Goal: Information Seeking & Learning: Check status

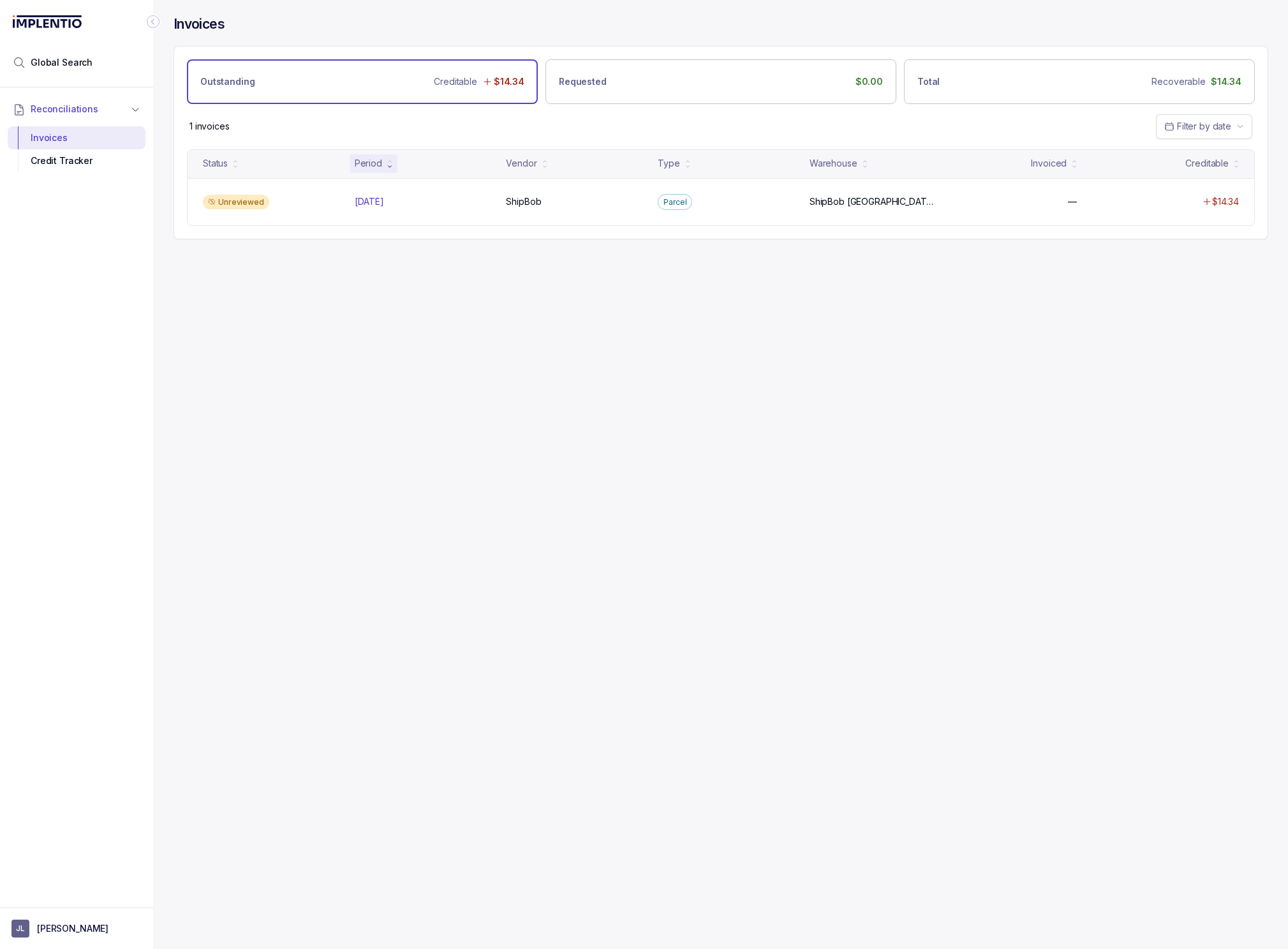
click at [556, 589] on div "Invoices Outstanding Creditable $14.34 Requested $0.00 Total Recoverable $14.34…" at bounding box center [716, 474] width 1126 height 949
click at [1025, 478] on div "Invoices Outstanding Creditable $14.34 Requested $0.00 Total Recoverable $14.34…" at bounding box center [716, 474] width 1126 height 949
click at [481, 464] on div "Invoices Outstanding Creditable $14.34 Requested $0.00 Total Recoverable $14.34…" at bounding box center [716, 474] width 1126 height 949
click at [530, 430] on div "Invoices Outstanding Creditable $14.34 Requested $0.00 Total Recoverable $14.34…" at bounding box center [716, 474] width 1126 height 949
drag, startPoint x: 600, startPoint y: 416, endPoint x: 769, endPoint y: 226, distance: 254.3
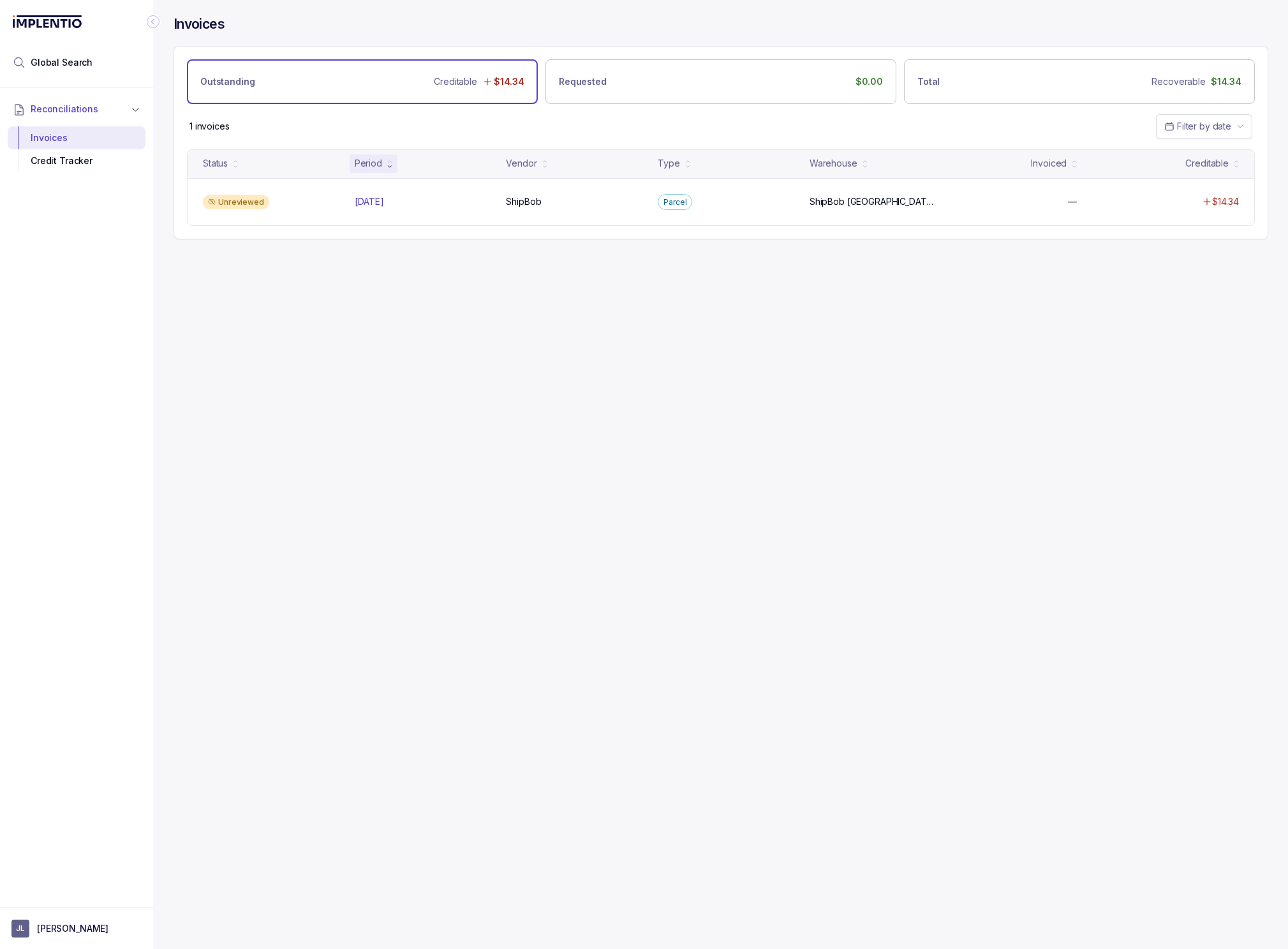
click at [614, 397] on div "Invoices Outstanding Creditable $14.34 Requested $0.00 Total Recoverable $14.34…" at bounding box center [716, 474] width 1126 height 949
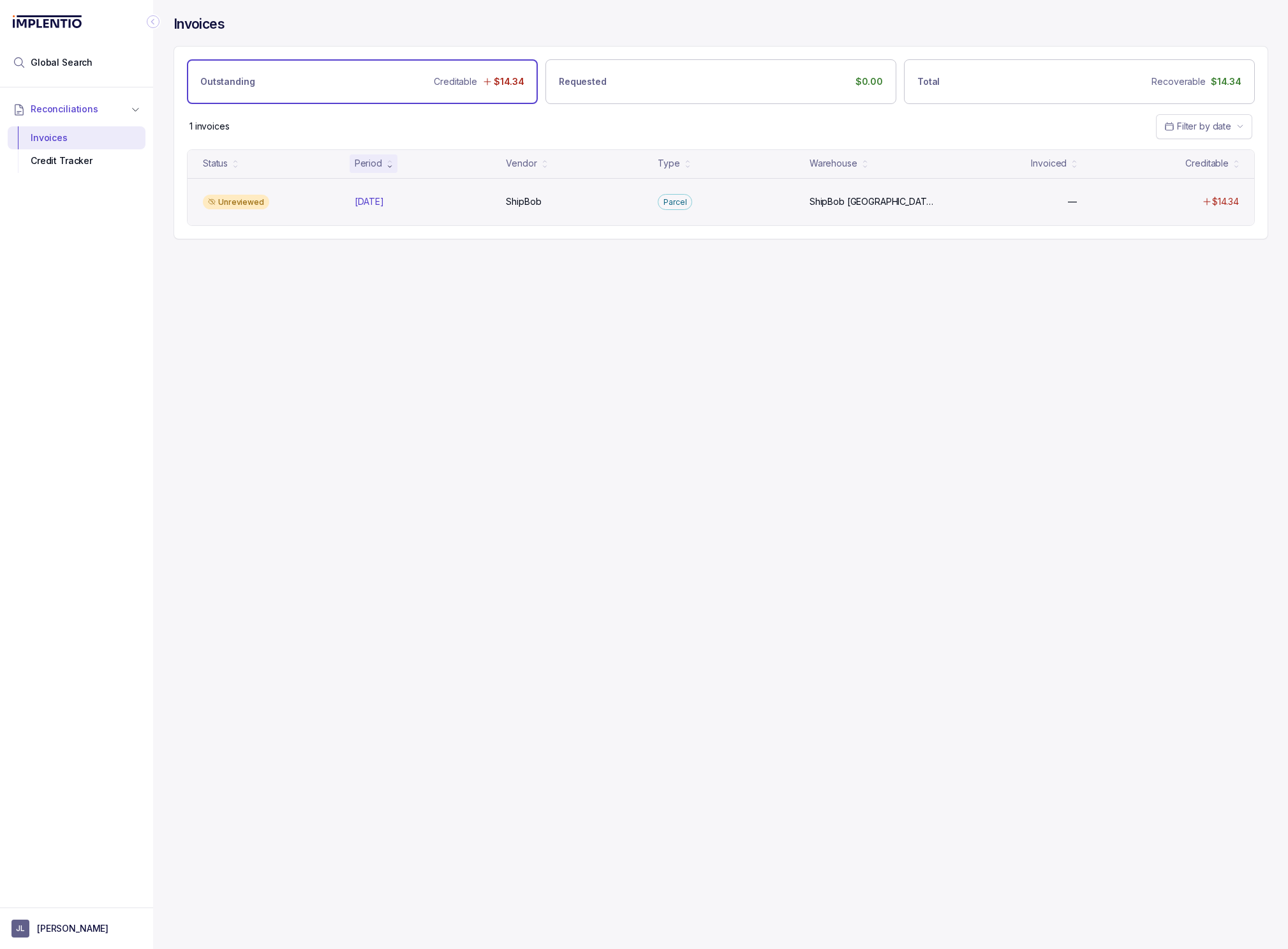
click at [807, 192] on div "Unreviewed Jul 2025 Jul 2025 ShipBob ShipBob Parcel ShipBob Rancho Dominguez Sh…" at bounding box center [721, 201] width 1066 height 48
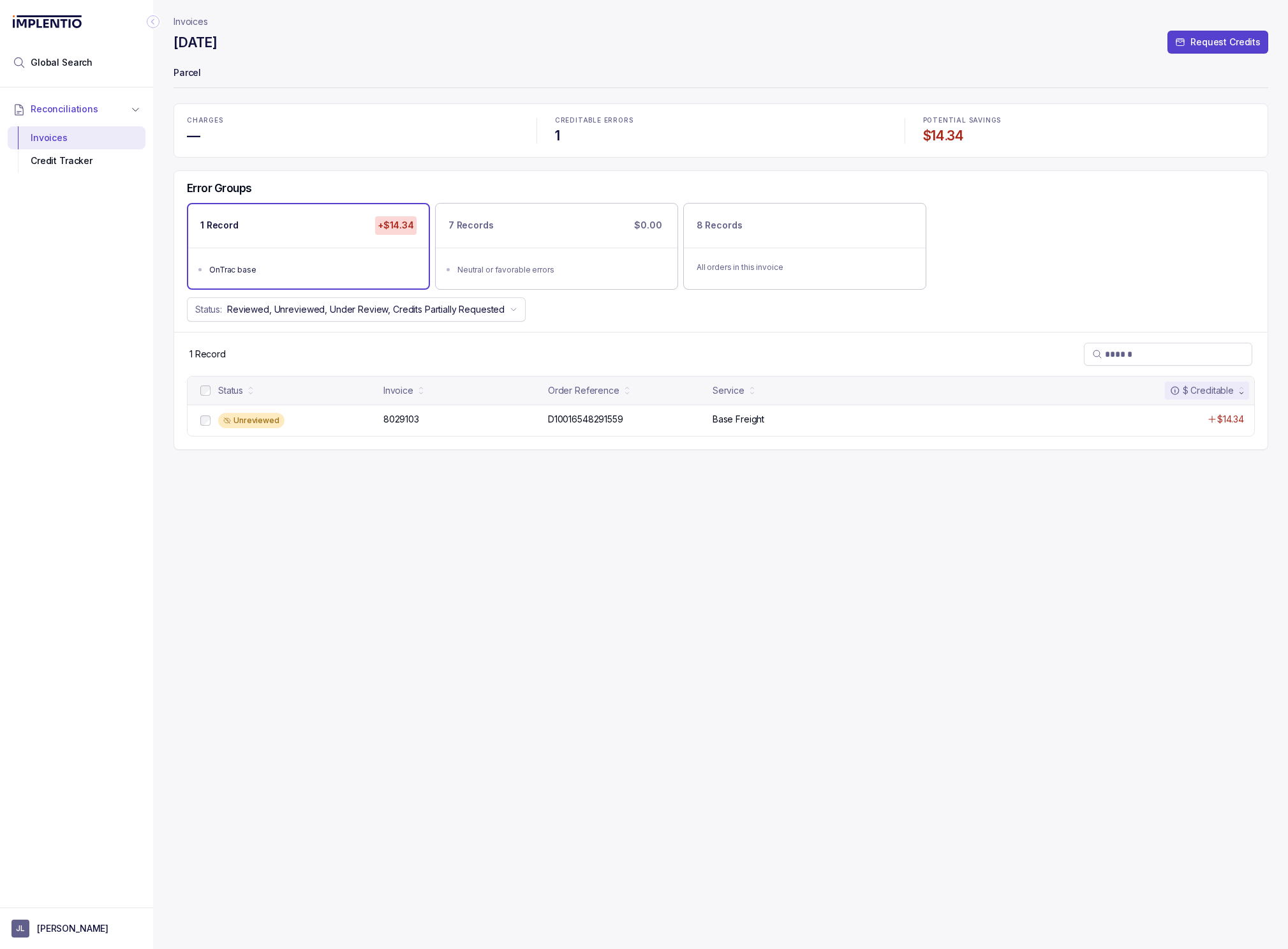
click at [665, 666] on div "Invoices July 2025 Request Credits Parcel CHARGES — CREDITABLE ERRORS 1 POTENTI…" at bounding box center [721, 474] width 1095 height 949
drag, startPoint x: 444, startPoint y: 659, endPoint x: 291, endPoint y: 499, distance: 221.4
click at [433, 630] on div "Invoices July 2025 Request Credits Parcel CHARGES — CREDITABLE ERRORS 1 POTENTI…" at bounding box center [721, 474] width 1095 height 949
click at [64, 129] on div "Invoices" at bounding box center [76, 138] width 117 height 23
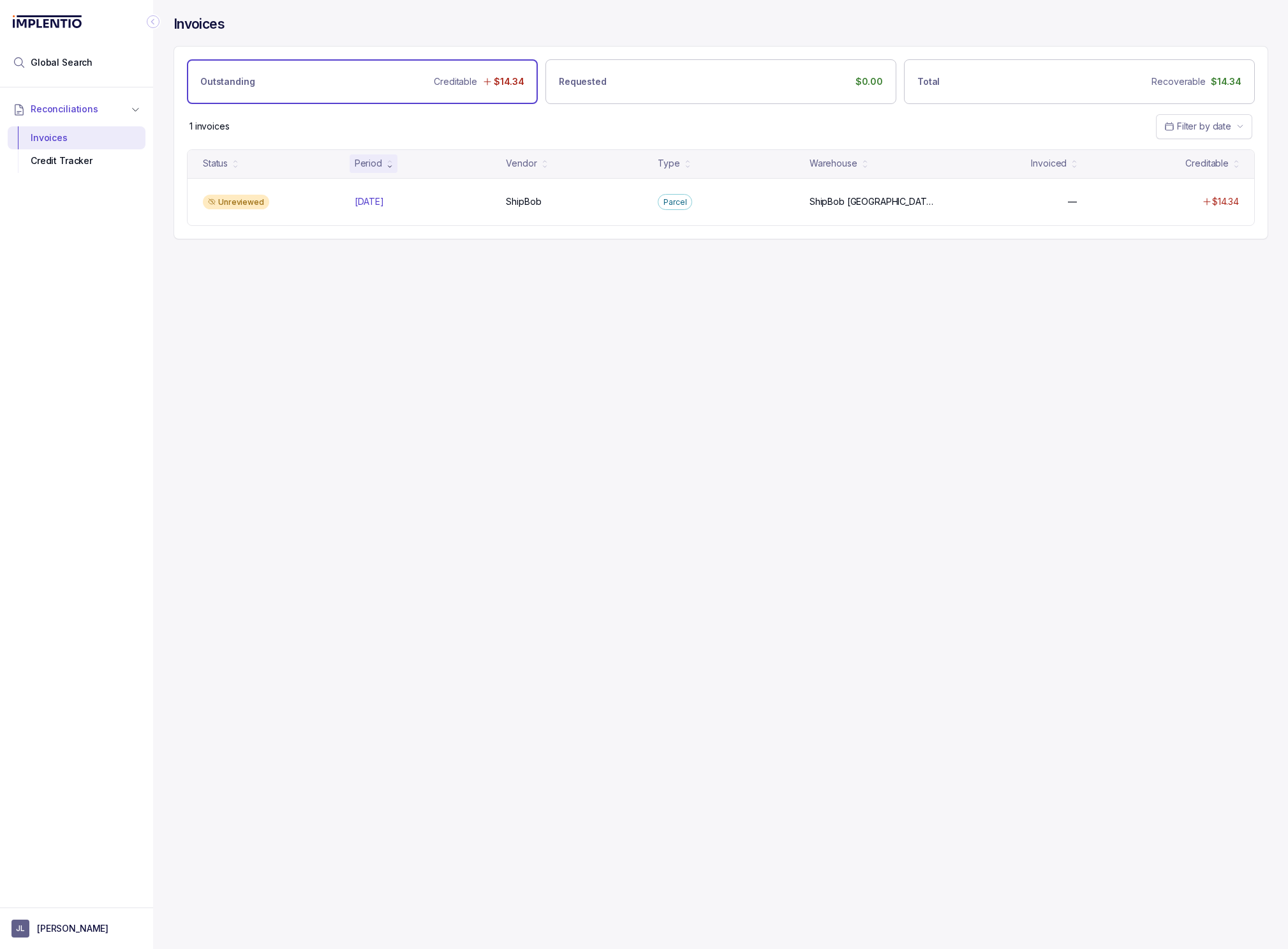
click at [730, 508] on div "Invoices Outstanding Creditable $14.34 Requested $0.00 Total Recoverable $14.34…" at bounding box center [716, 474] width 1126 height 949
click at [669, 445] on div "Invoices Outstanding Creditable $14.34 Requested $0.00 Total Recoverable $14.34…" at bounding box center [716, 474] width 1126 height 949
click at [669, 421] on div "Invoices Outstanding Creditable $14.34 Requested $0.00 Total Recoverable $14.34…" at bounding box center [716, 474] width 1126 height 949
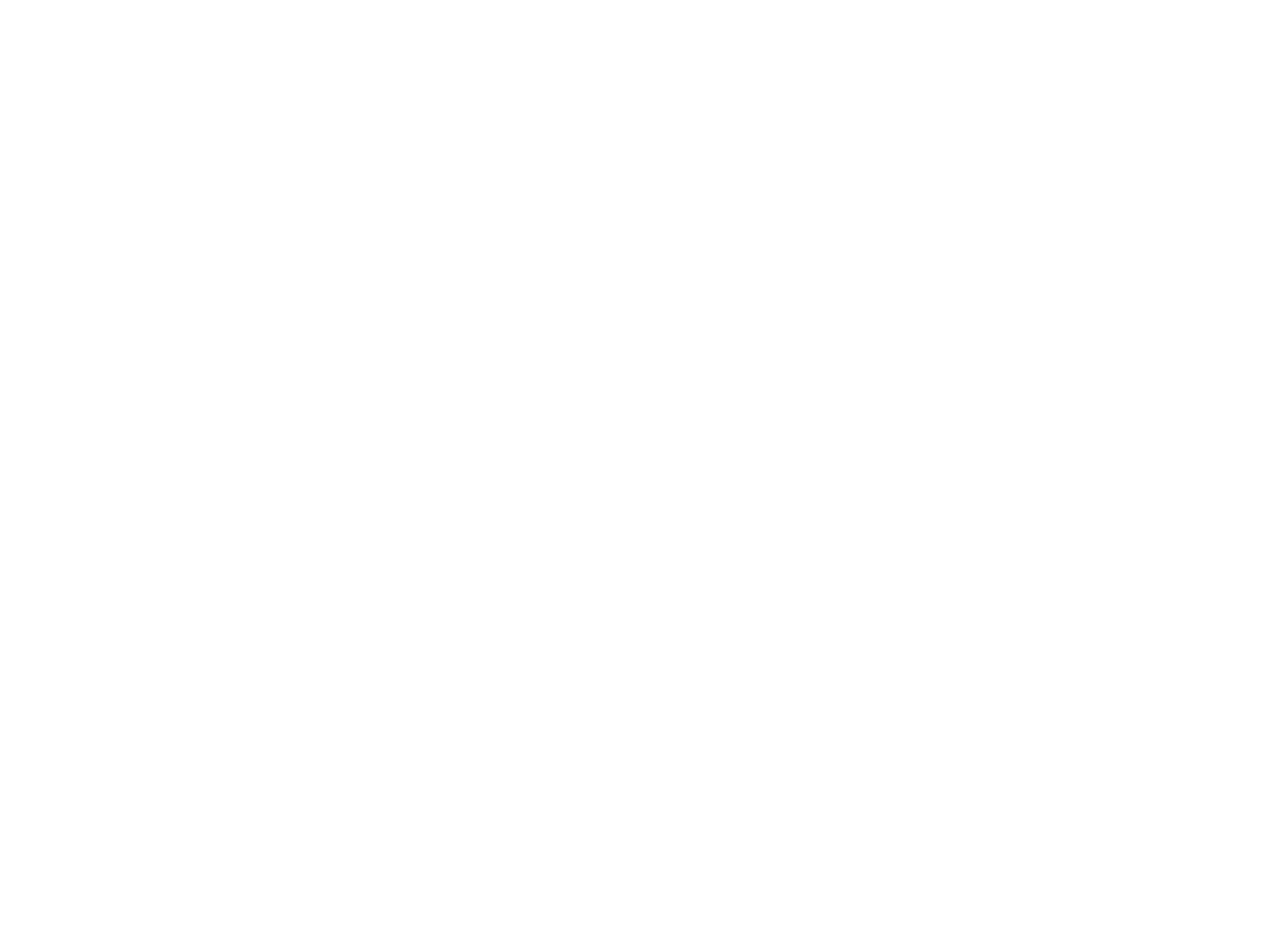
click at [571, 0] on html at bounding box center [644, 0] width 1288 height 0
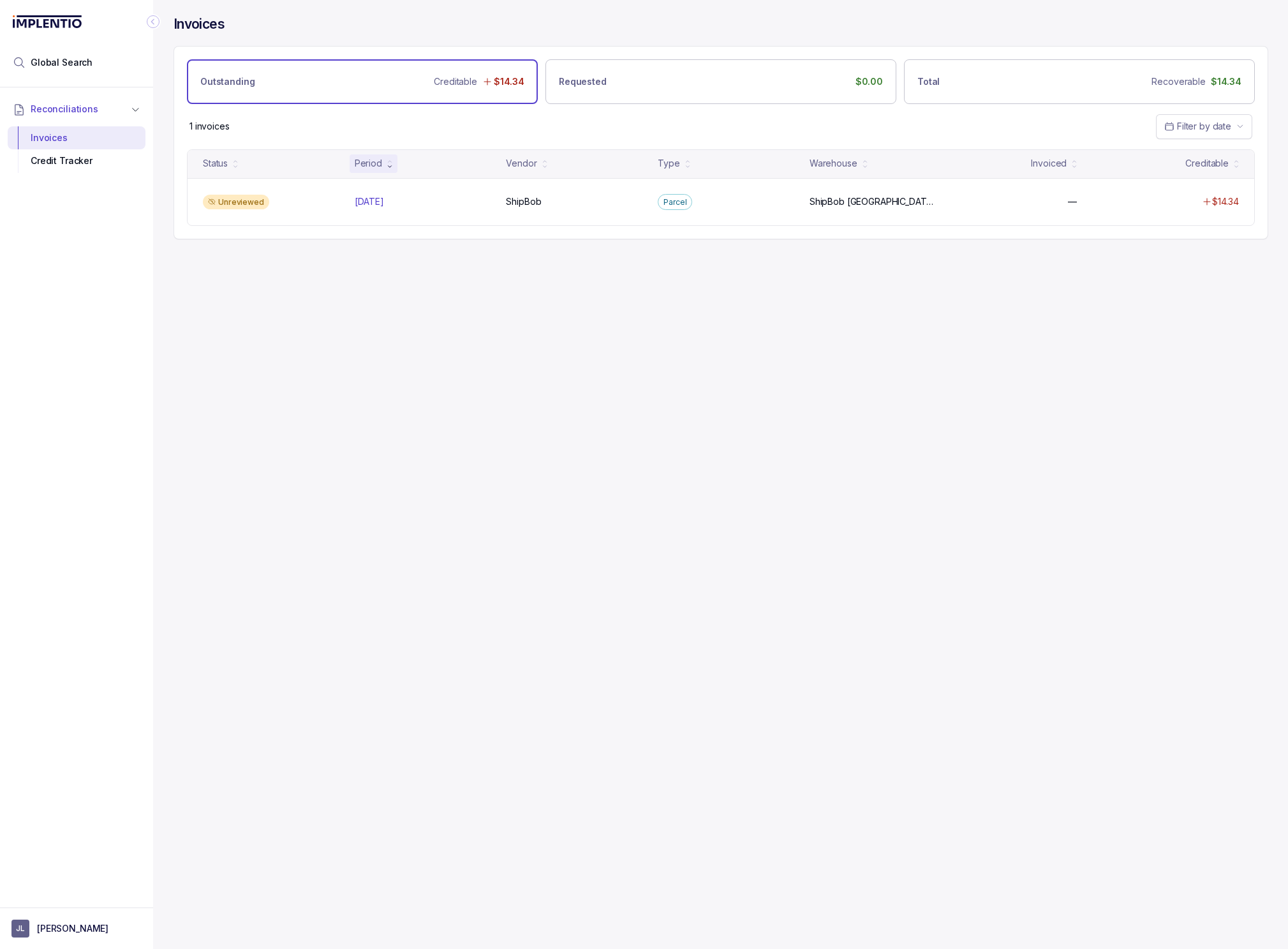
click at [588, 688] on div "Invoices Outstanding Creditable $14.34 Requested $0.00 Total Recoverable $14.34…" at bounding box center [716, 474] width 1126 height 949
click at [563, 405] on div "Invoices Outstanding Creditable $14.34 Requested $0.00 Total Recoverable $14.34…" at bounding box center [716, 474] width 1126 height 949
click at [563, 405] on div "Invoices Outstanding Creditable $14.34 Requested $0.00 Total Recoverable $14.34…" at bounding box center [716, 474] width 1126 height 949
click at [691, 559] on div "Invoices Outstanding Creditable $14.34 Requested $0.00 Total Recoverable $14.34…" at bounding box center [716, 474] width 1126 height 949
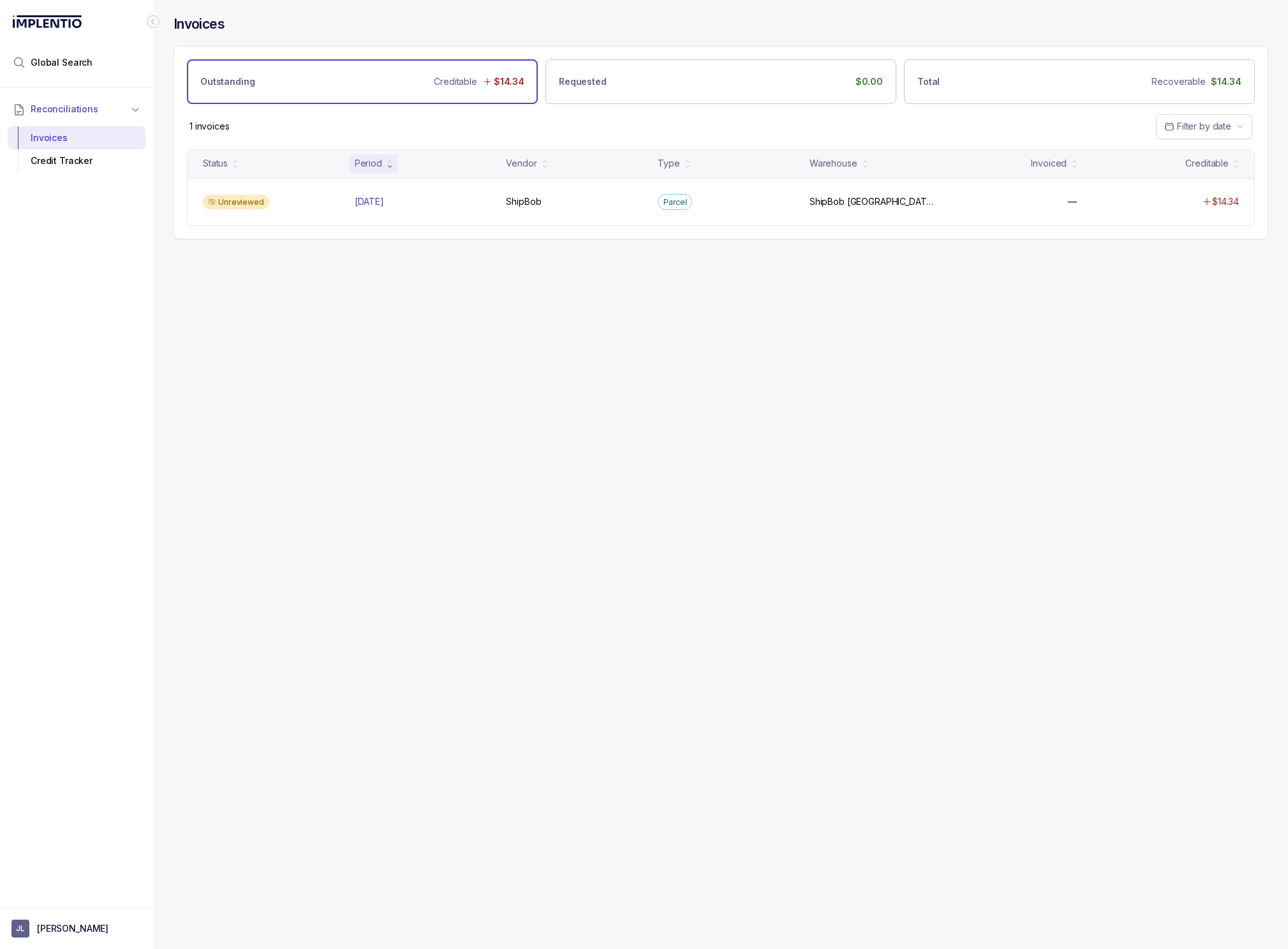
click at [718, 506] on div "Invoices Outstanding Creditable $14.34 Requested $0.00 Total Recoverable $14.34…" at bounding box center [716, 474] width 1126 height 949
click at [809, 389] on div "Invoices Outstanding Creditable $14.34 Requested $0.00 Total Recoverable $14.34…" at bounding box center [716, 474] width 1126 height 949
drag, startPoint x: 756, startPoint y: 356, endPoint x: 750, endPoint y: 362, distance: 8.5
click at [751, 361] on div "Invoices Outstanding Creditable $14.34 Requested $0.00 Total Recoverable $14.34…" at bounding box center [716, 474] width 1126 height 949
click at [382, 435] on div "Invoices Outstanding Creditable $14.34 Requested $0.00 Total Recoverable $14.34…" at bounding box center [716, 474] width 1126 height 949
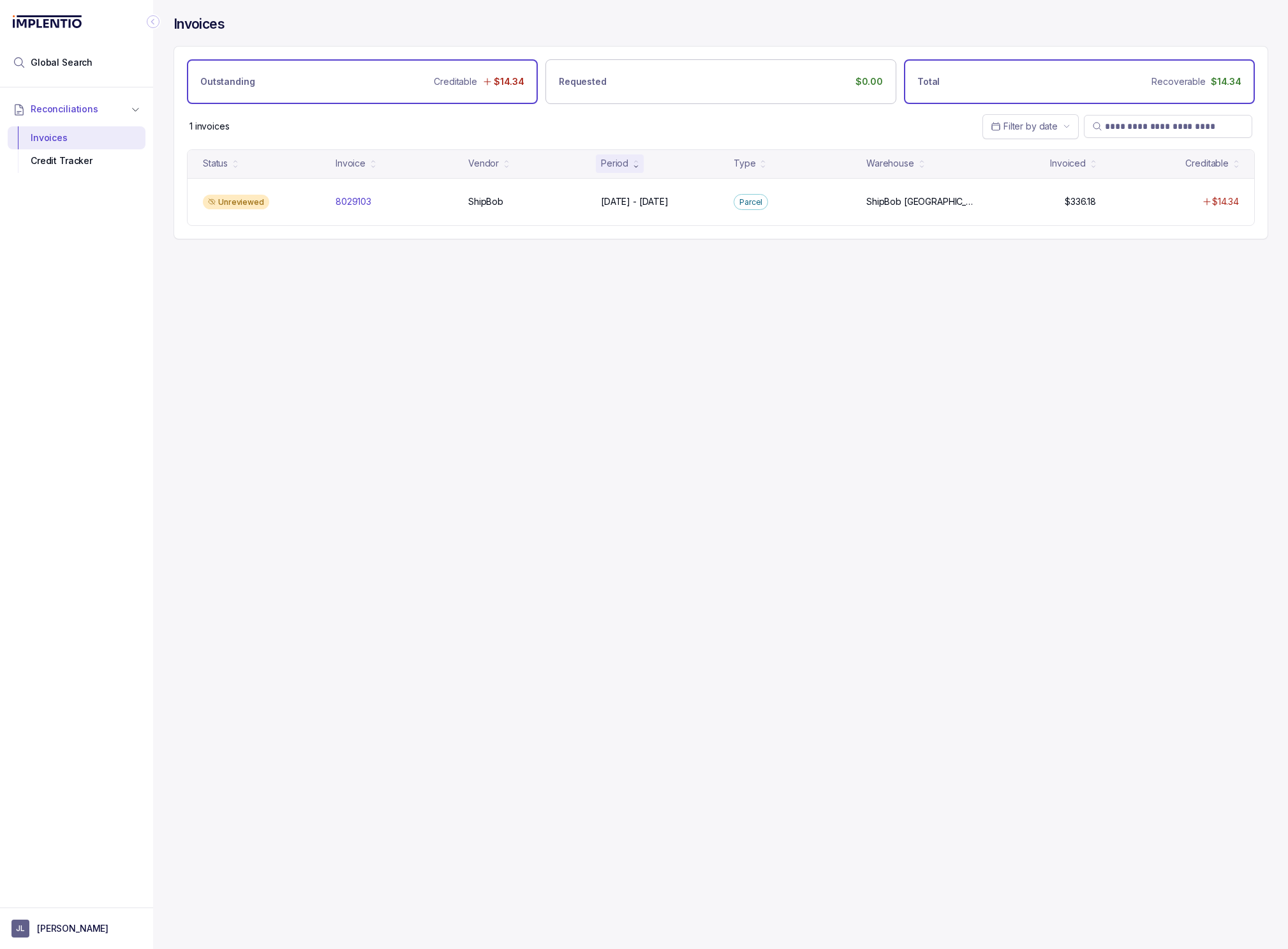
click at [1048, 89] on div "Total Recoverable $14.34" at bounding box center [1080, 81] width 351 height 45
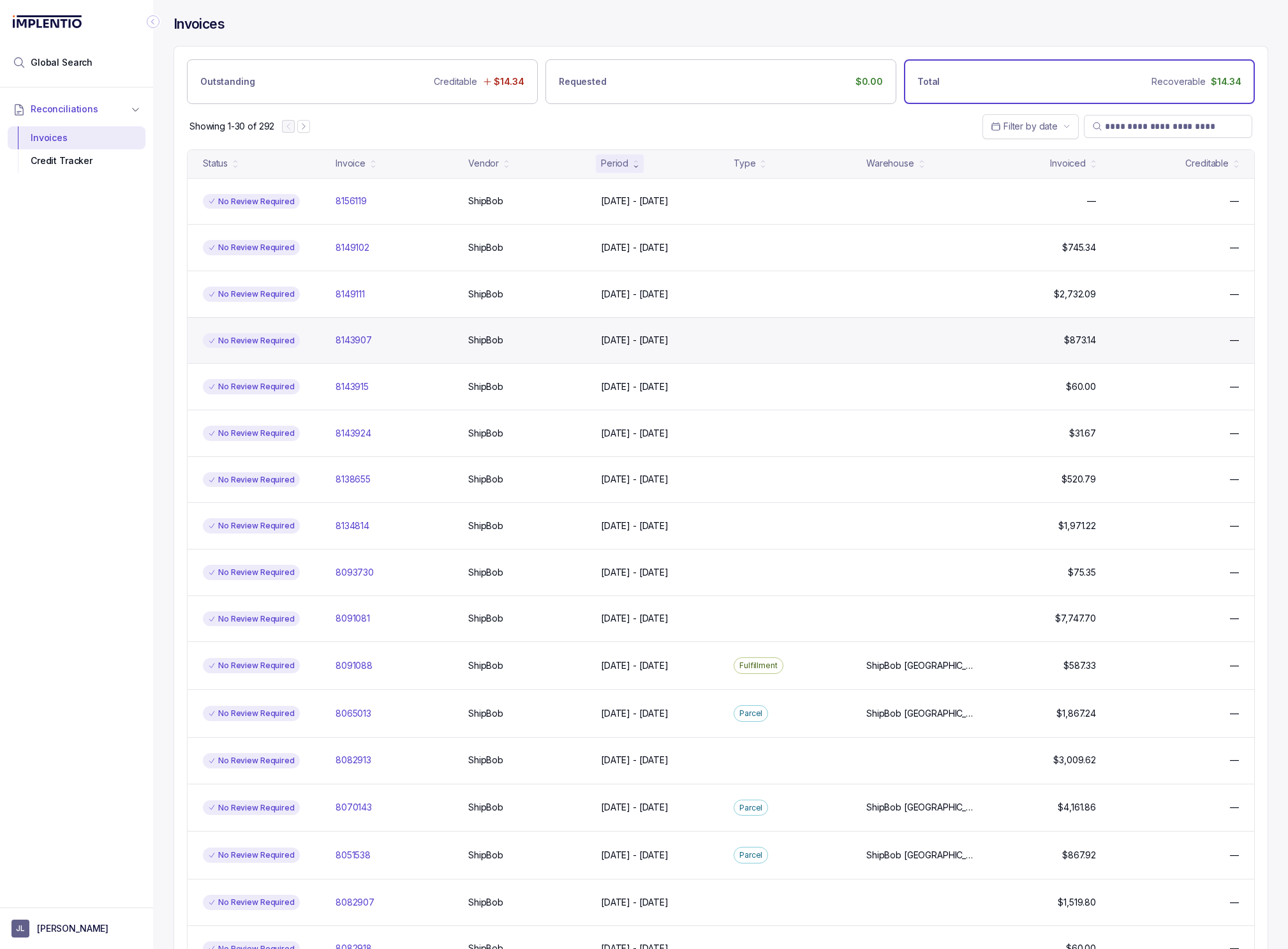
click at [506, 358] on div "No Review Required 8143907 8143907 ShipBob ShipBob [DATE] - [DATE] [DATE] - [DA…" at bounding box center [721, 340] width 1066 height 46
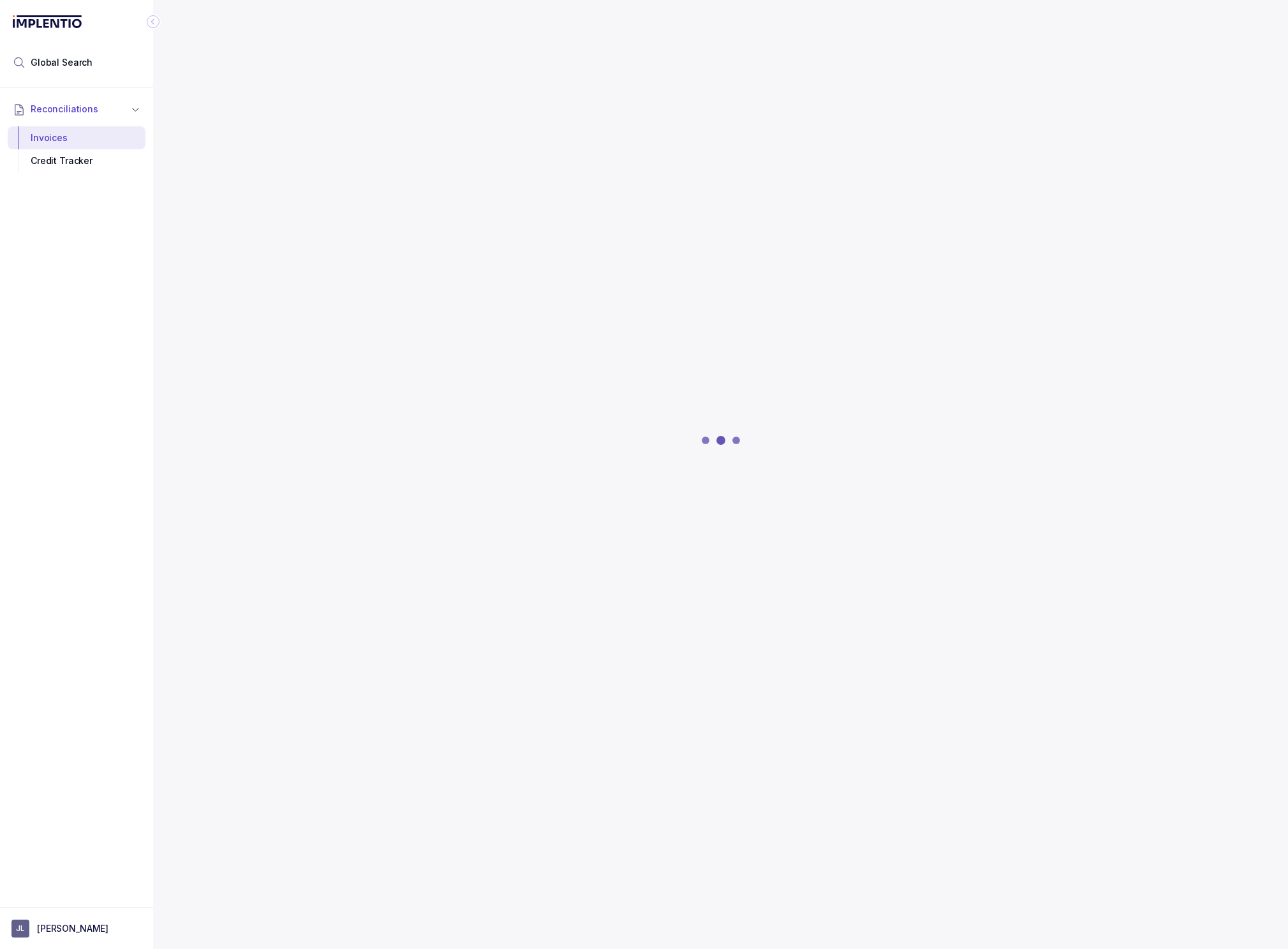
click at [573, 343] on div at bounding box center [721, 440] width 1095 height 673
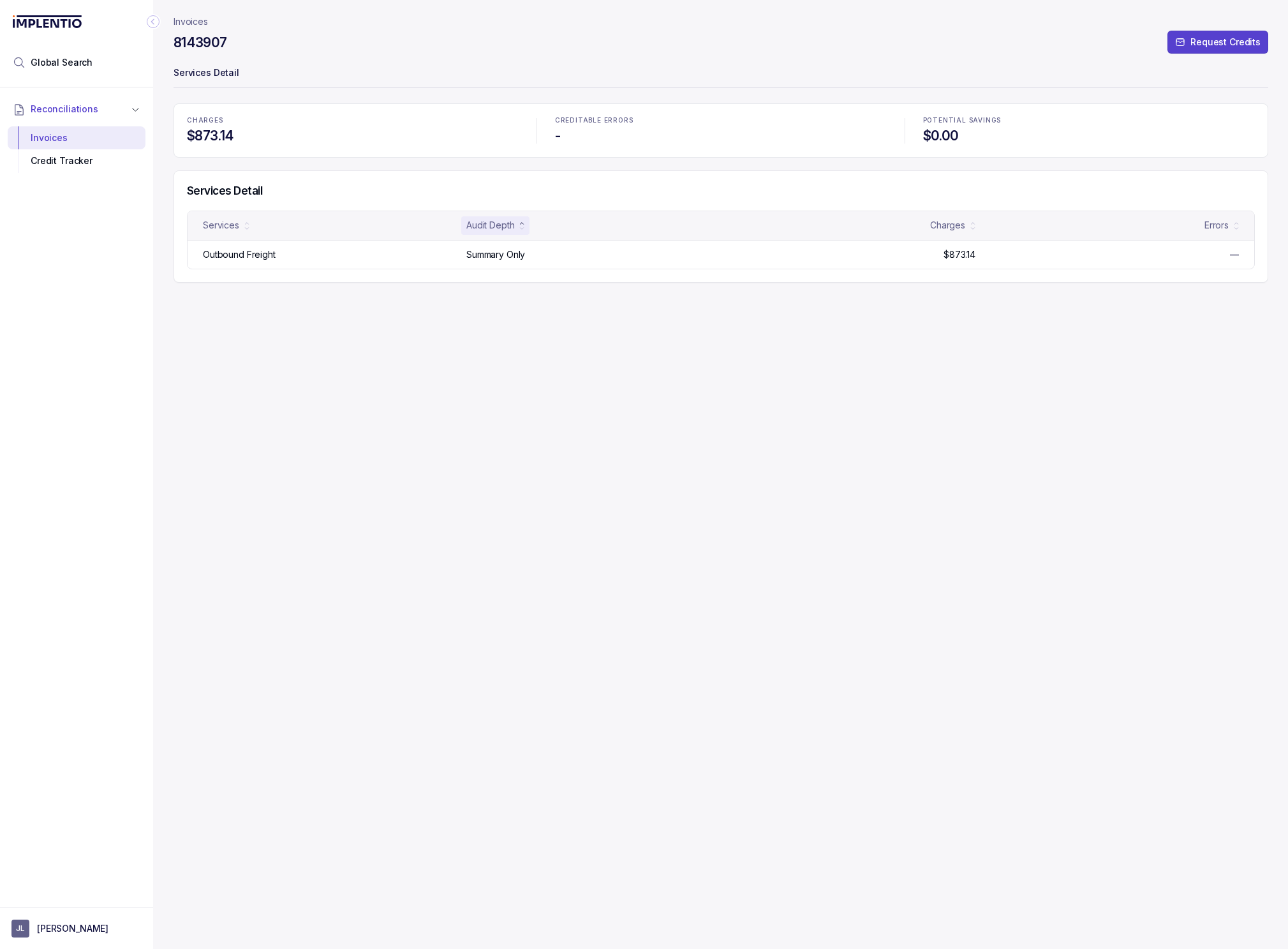
click at [440, 466] on div "Invoices 8143907 Request Credits Services Detail CHARGES $873.14 CREDITABLE ERR…" at bounding box center [721, 474] width 1095 height 949
click at [384, 439] on div "Invoices 8143907 Request Credits Services Detail CHARGES $873.14 CREDITABLE ERR…" at bounding box center [721, 474] width 1095 height 949
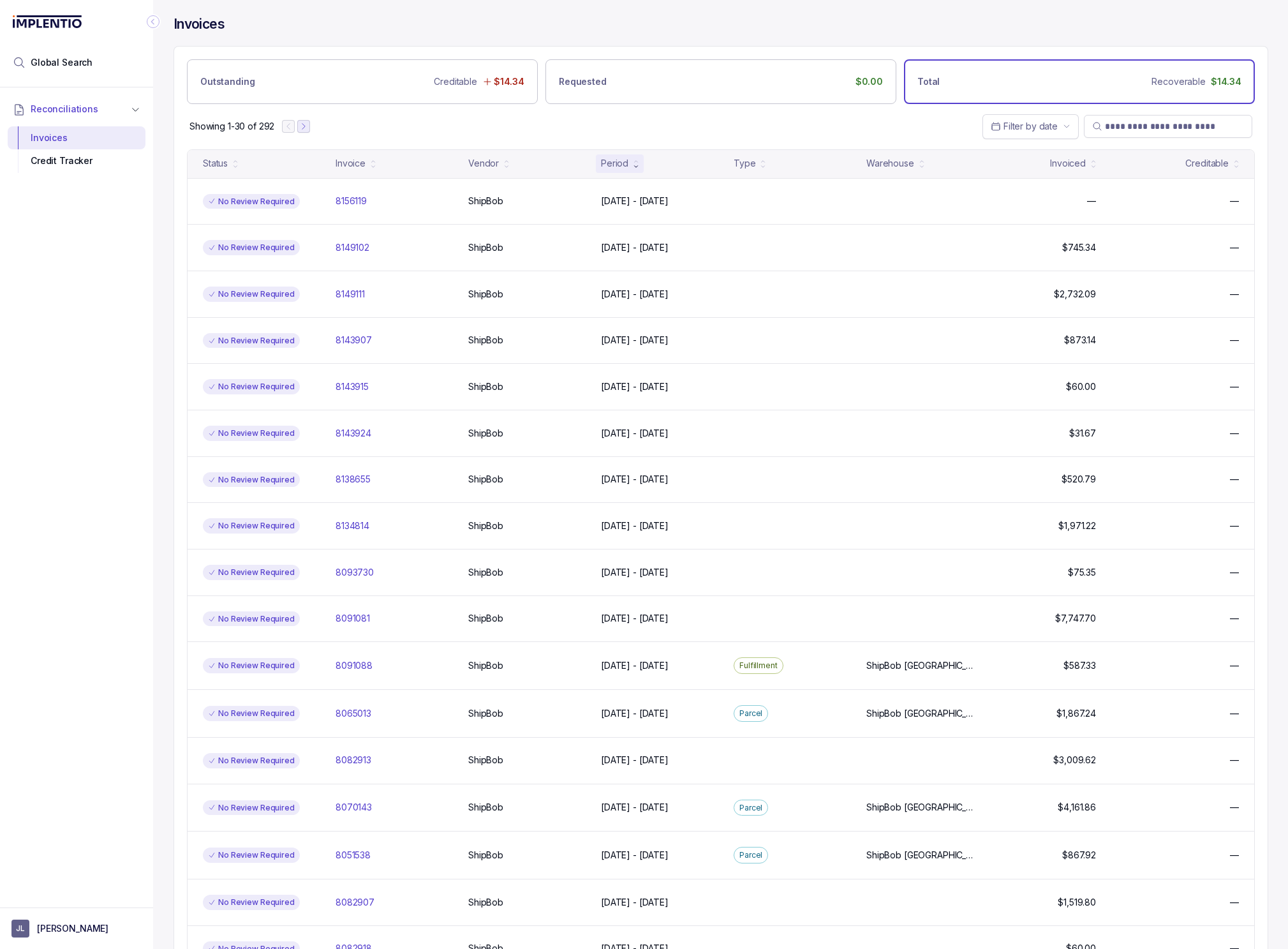
click at [304, 129] on icon "Next Page" at bounding box center [304, 126] width 9 height 9
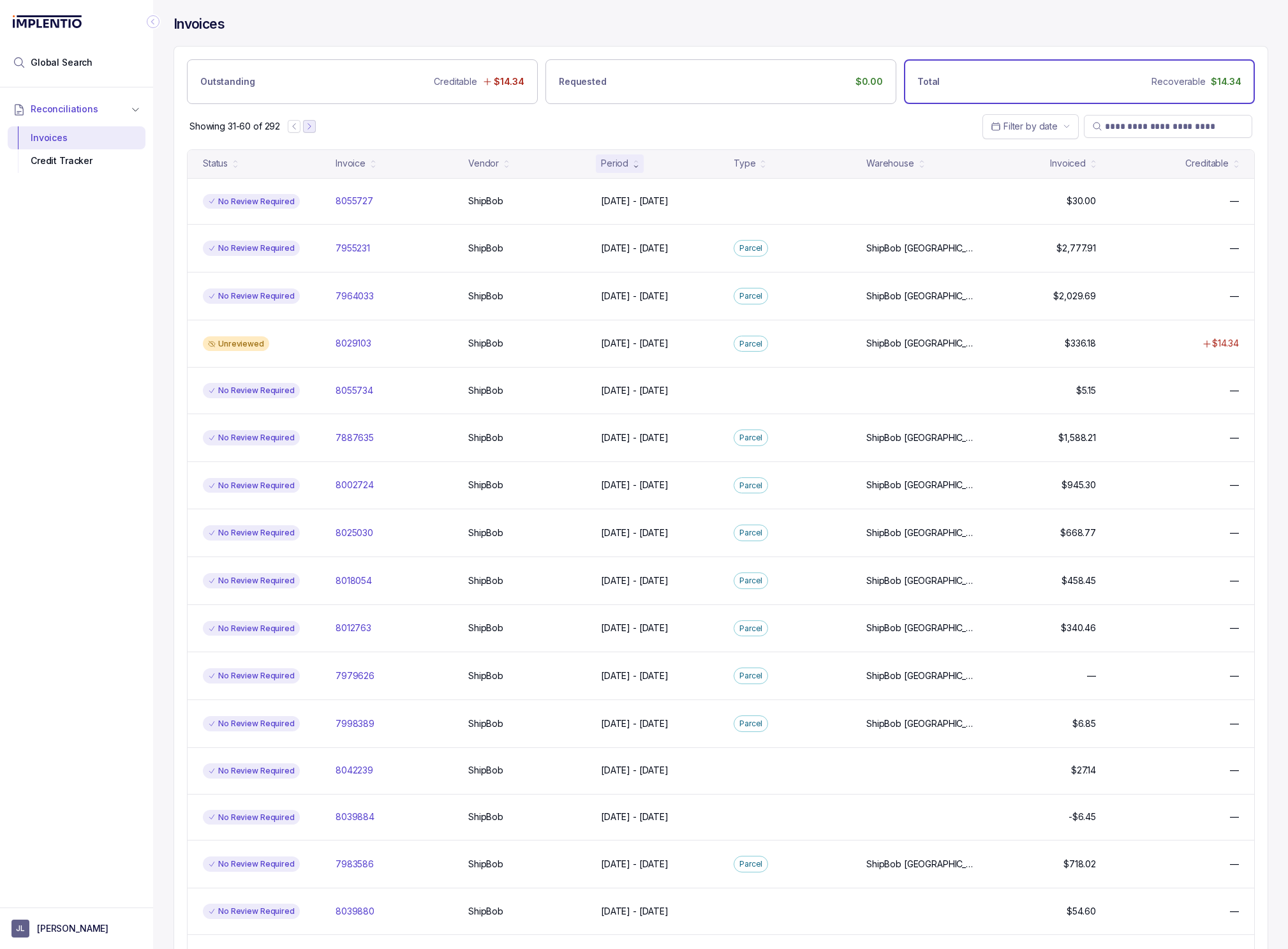
click at [309, 128] on icon "Next Page" at bounding box center [309, 126] width 3 height 6
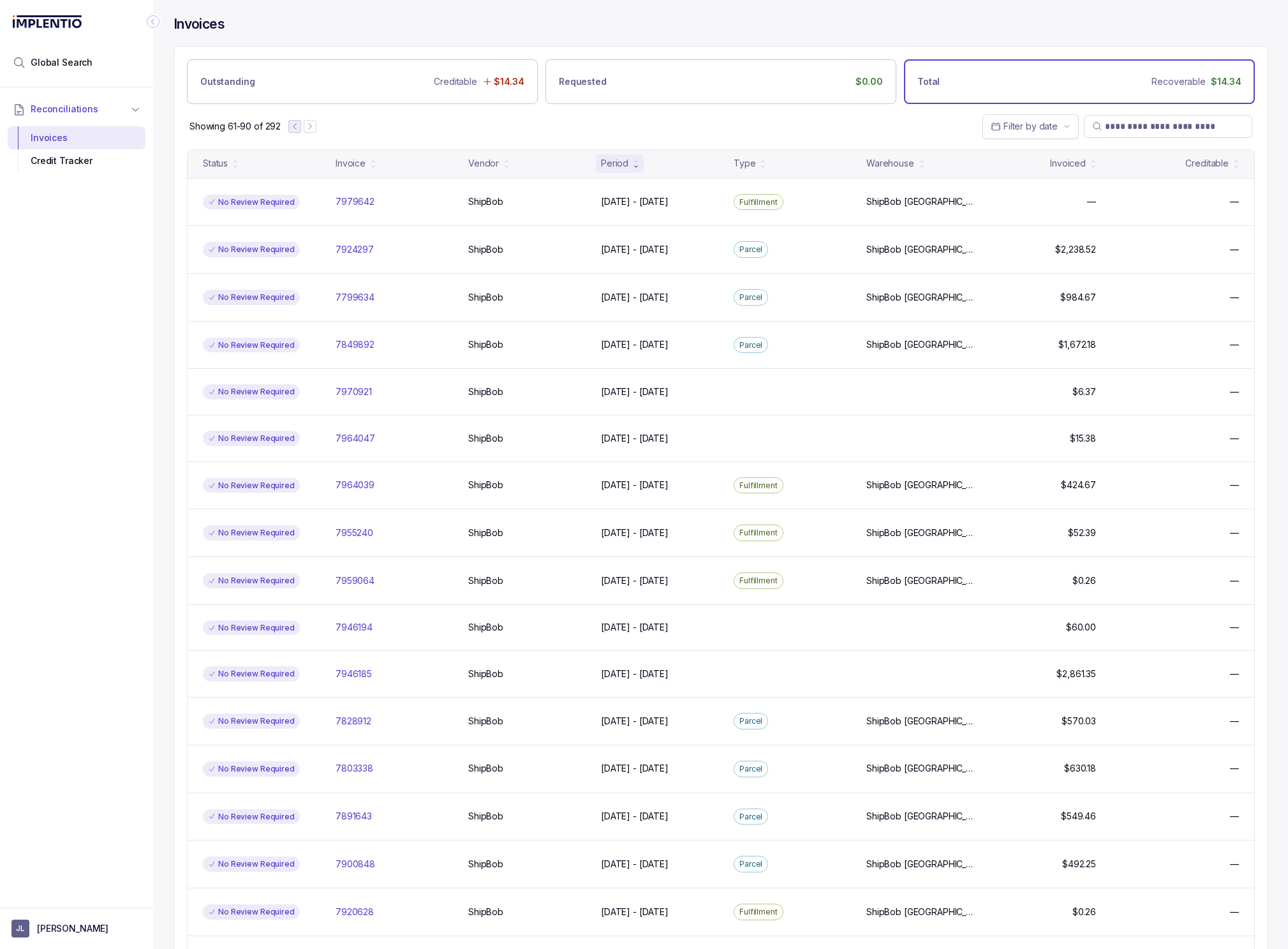
click at [289, 128] on nav "Showing 61-90 of 292" at bounding box center [253, 126] width 127 height 13
click at [293, 126] on icon "Previous Page" at bounding box center [295, 126] width 9 height 9
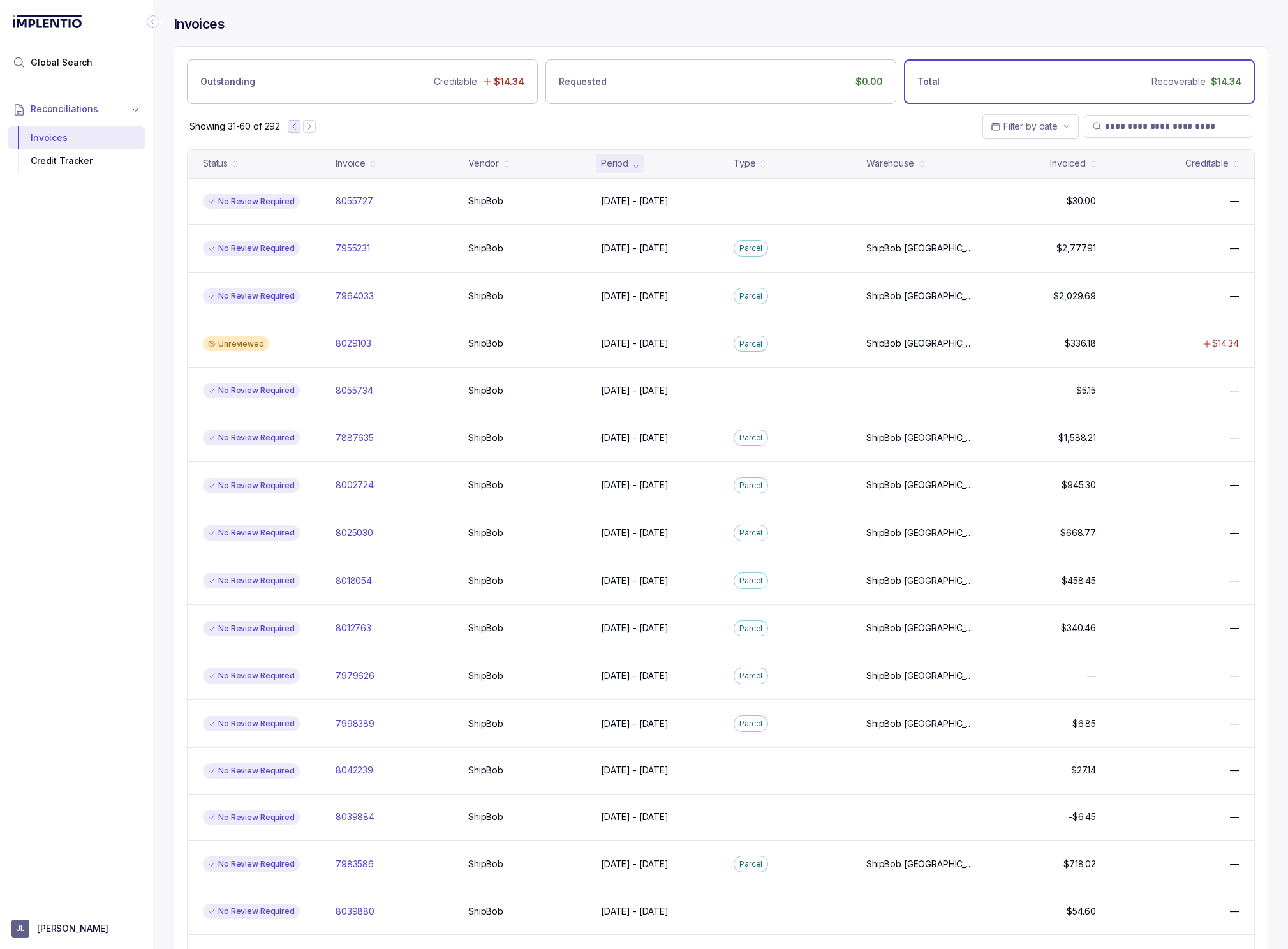
click at [293, 126] on icon "Previous Page" at bounding box center [294, 126] width 9 height 9
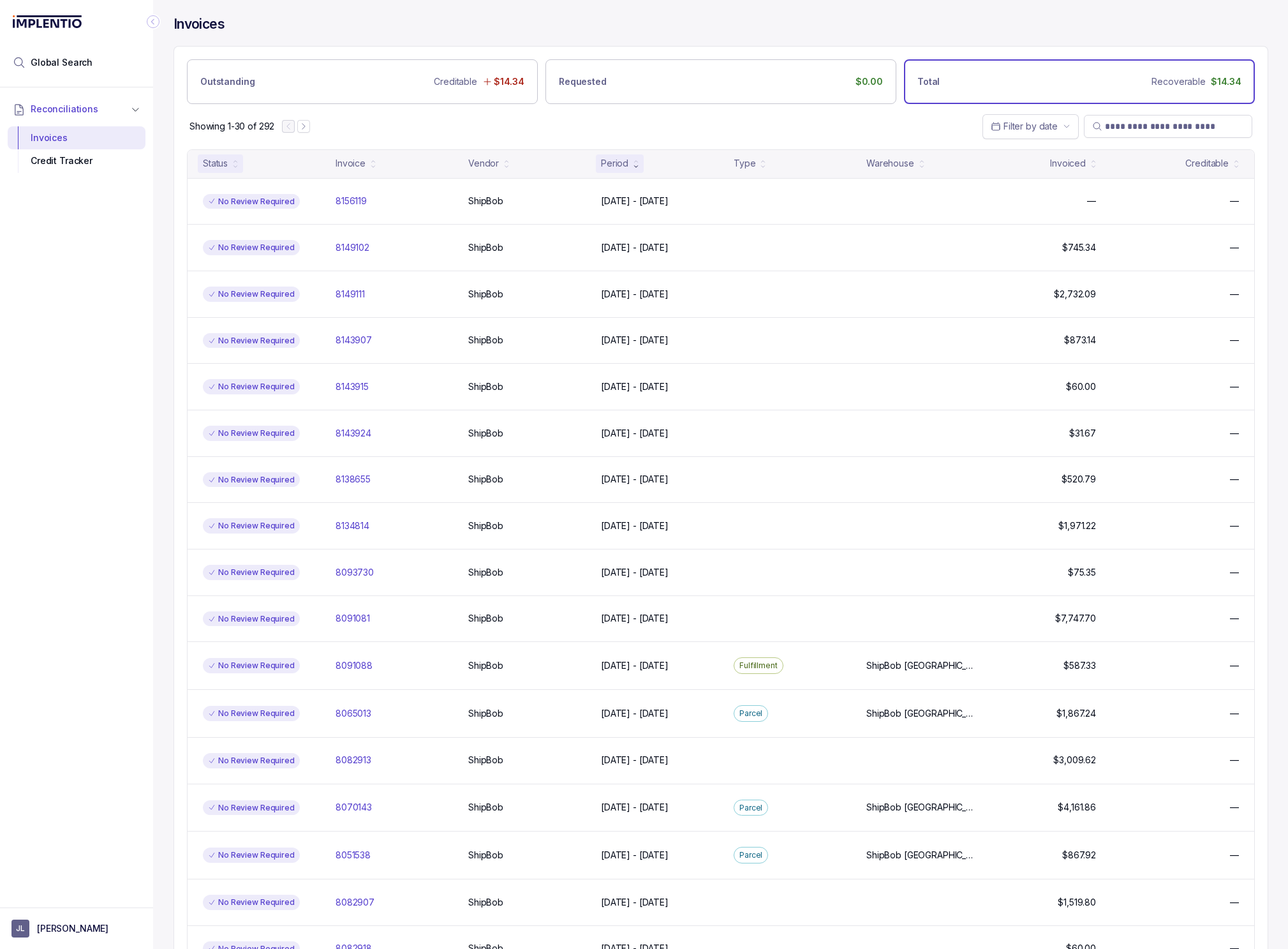
click at [226, 160] on div "Status" at bounding box center [215, 164] width 25 height 13
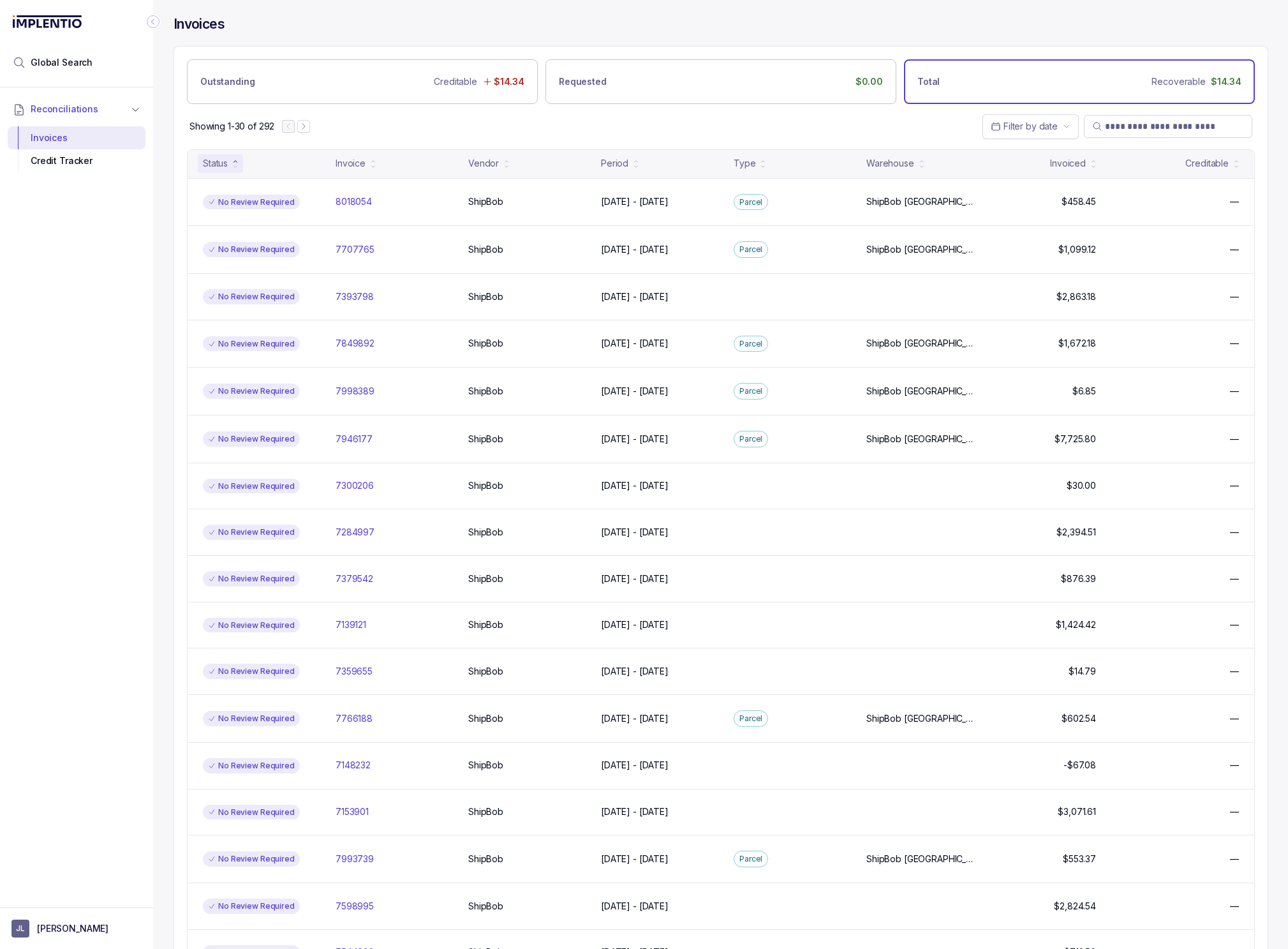
click at [219, 162] on div "Status" at bounding box center [215, 164] width 25 height 13
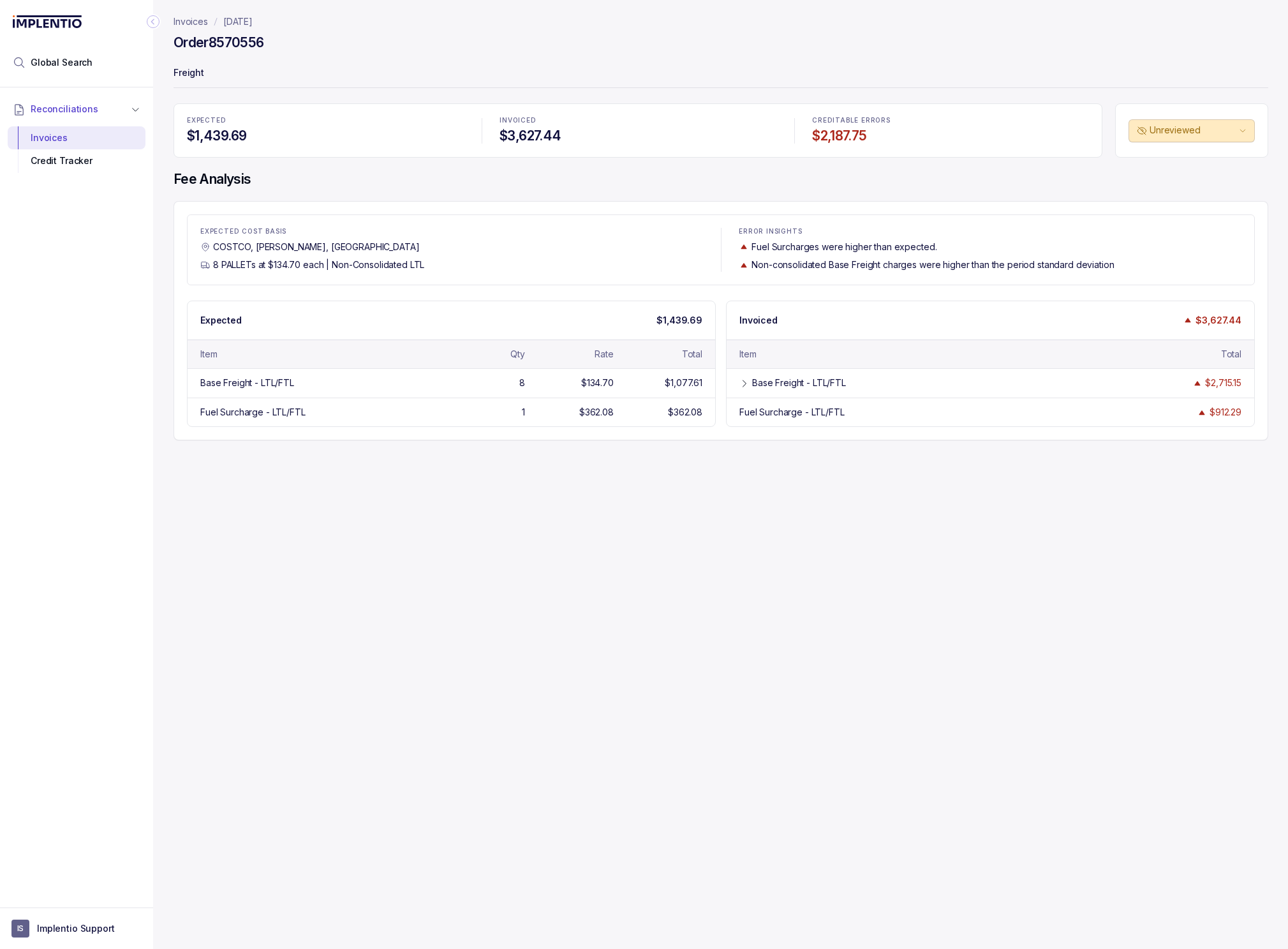
click at [199, 641] on div "Invoices July 2025 Order 8570556 Freight EXPECTED $1,439.69 INVOICED $3,627.44 …" at bounding box center [716, 474] width 1126 height 949
click at [119, 605] on div "Reconciliations Invoices Credit Tracker" at bounding box center [76, 493] width 153 height 813
click at [251, 21] on p "July 2025" at bounding box center [238, 22] width 29 height 13
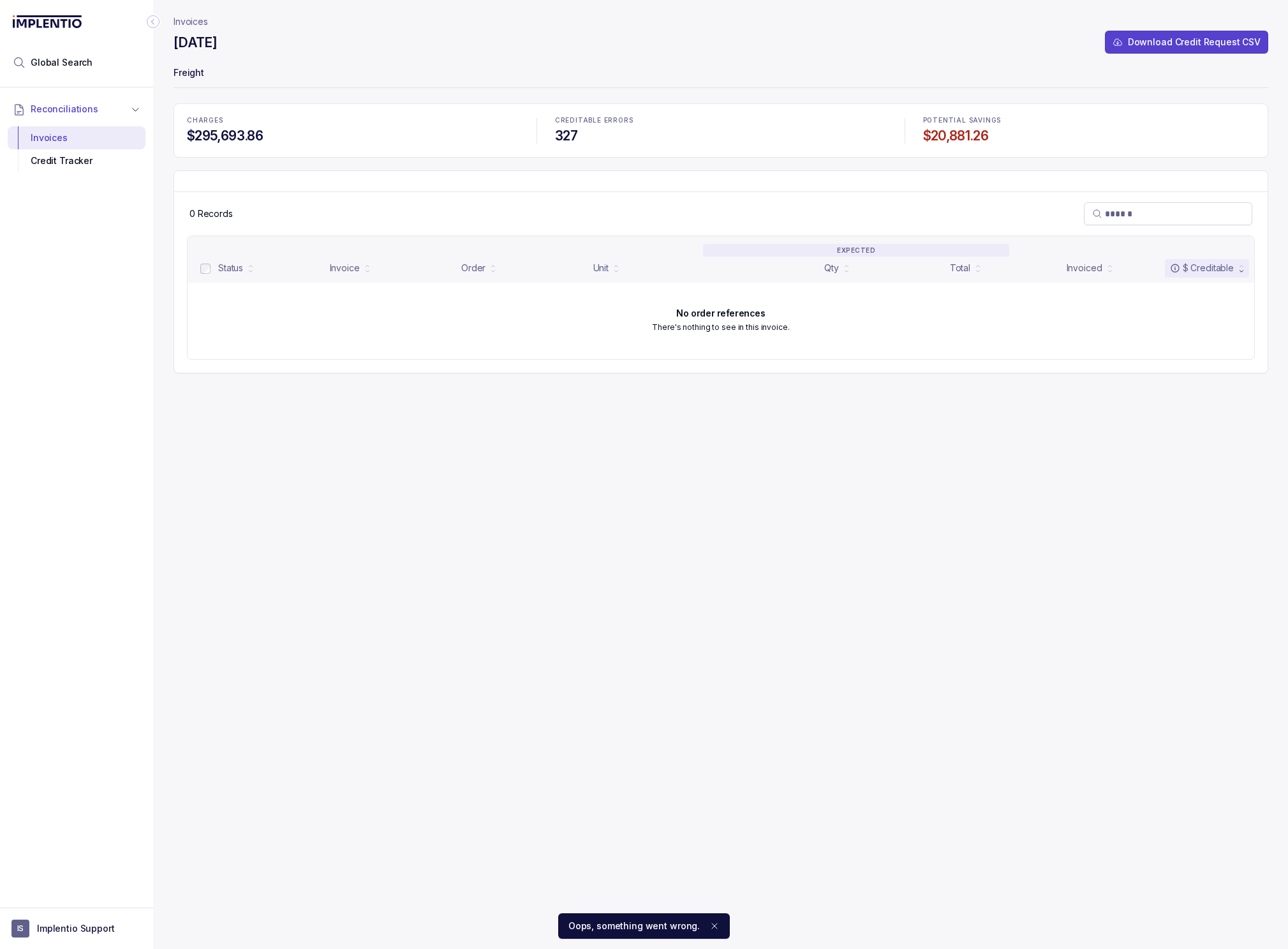
click at [594, 452] on div "Invoices July 2025 Download Credit Request CSV Freight CHARGES $295,693.86 CRED…" at bounding box center [721, 474] width 1095 height 949
click at [450, 437] on div "Invoices July 2025 Download Credit Request CSV Freight CHARGES $295,693.86 CRED…" at bounding box center [721, 474] width 1095 height 949
drag, startPoint x: 582, startPoint y: 557, endPoint x: 206, endPoint y: 184, distance: 529.6
click at [575, 540] on div "Invoices July 2025 Download Credit Request CSV Freight CHARGES $295,693.86 CRED…" at bounding box center [721, 474] width 1095 height 949
click at [83, 159] on div "Credit Tracker" at bounding box center [76, 160] width 117 height 23
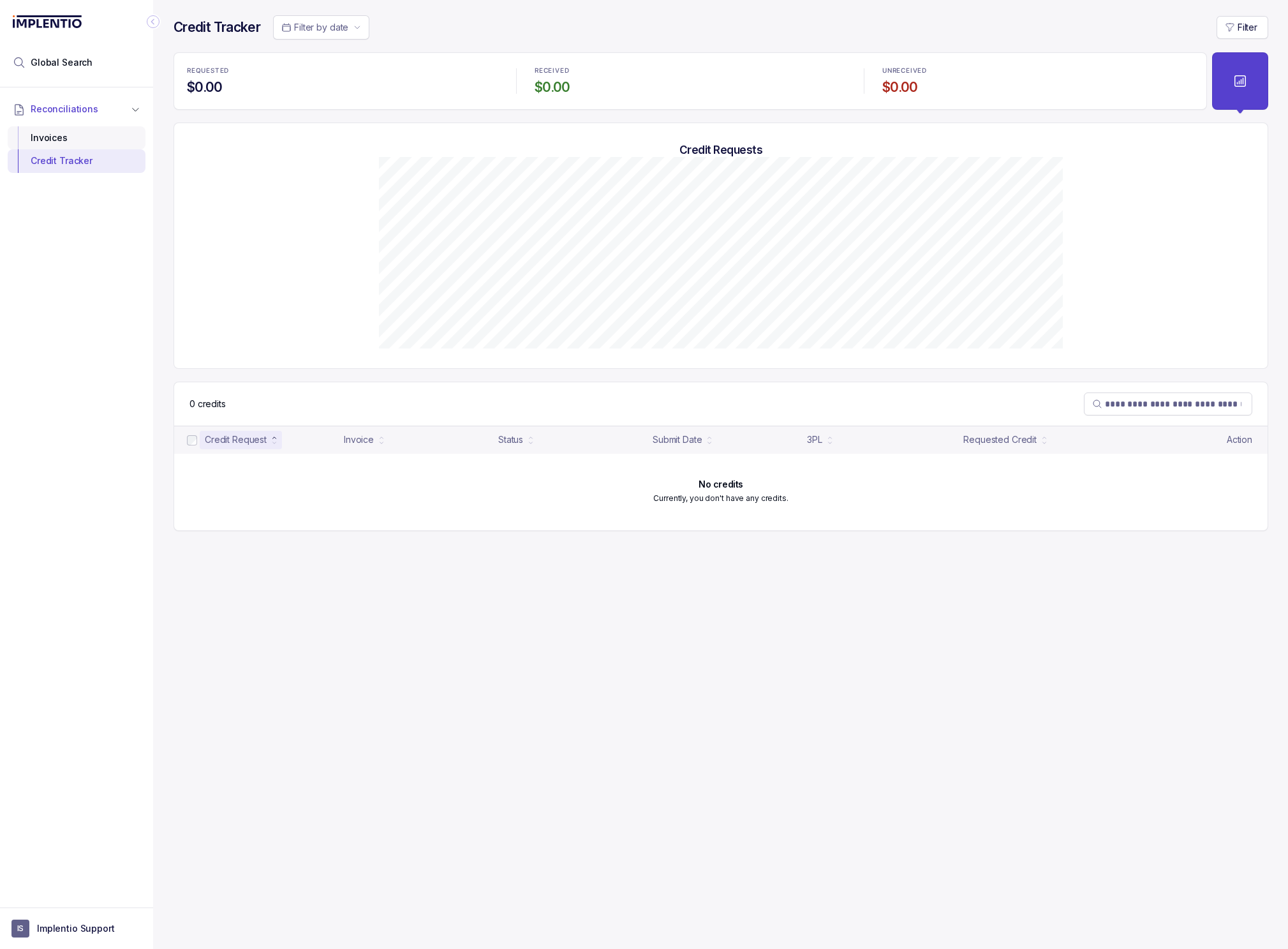
click at [96, 147] on div "Invoices" at bounding box center [76, 138] width 117 height 23
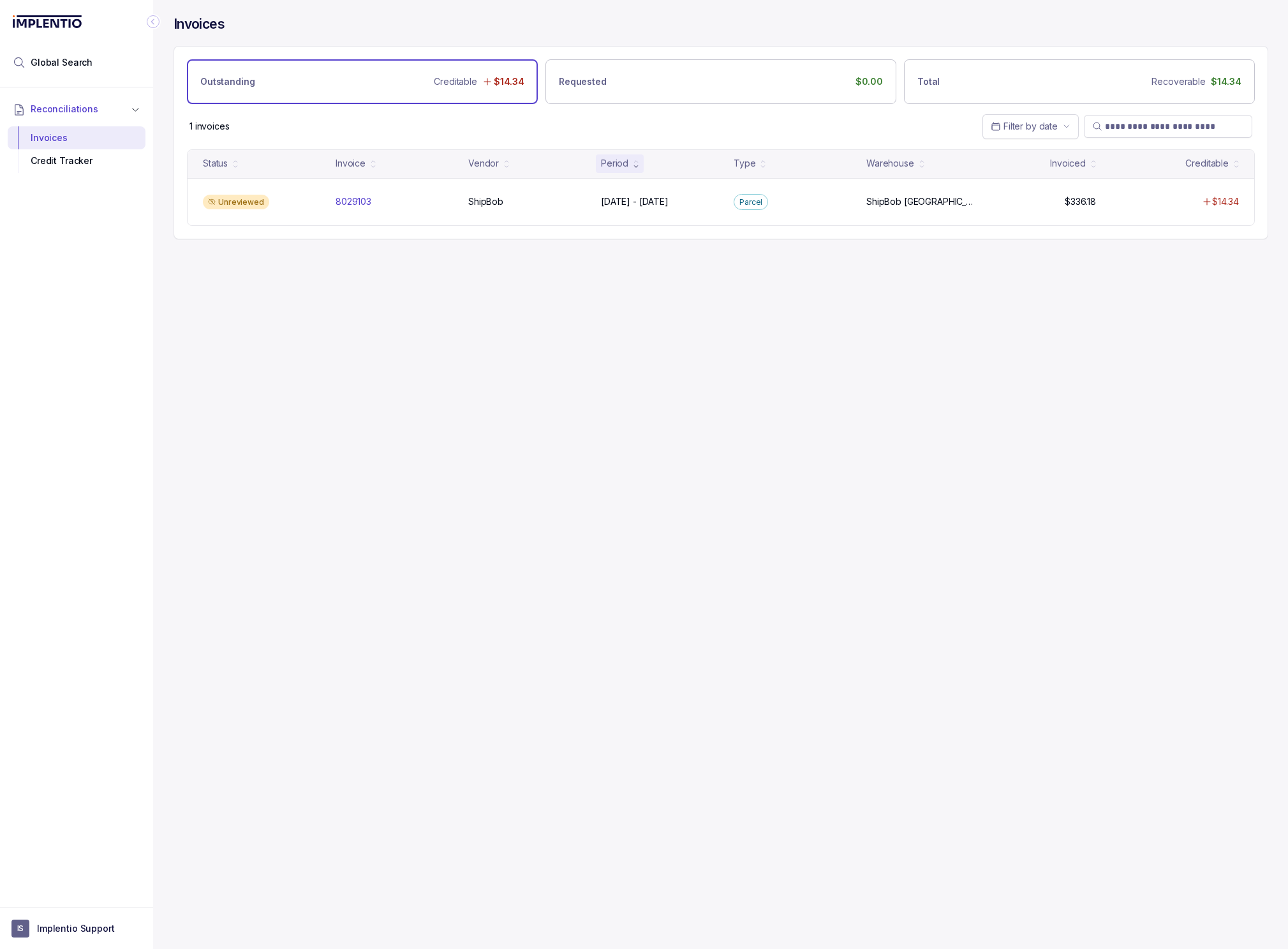
click at [499, 351] on div "Invoices Outstanding Creditable $14.34 Requested $0.00 Total Recoverable $14.34…" at bounding box center [716, 474] width 1126 height 949
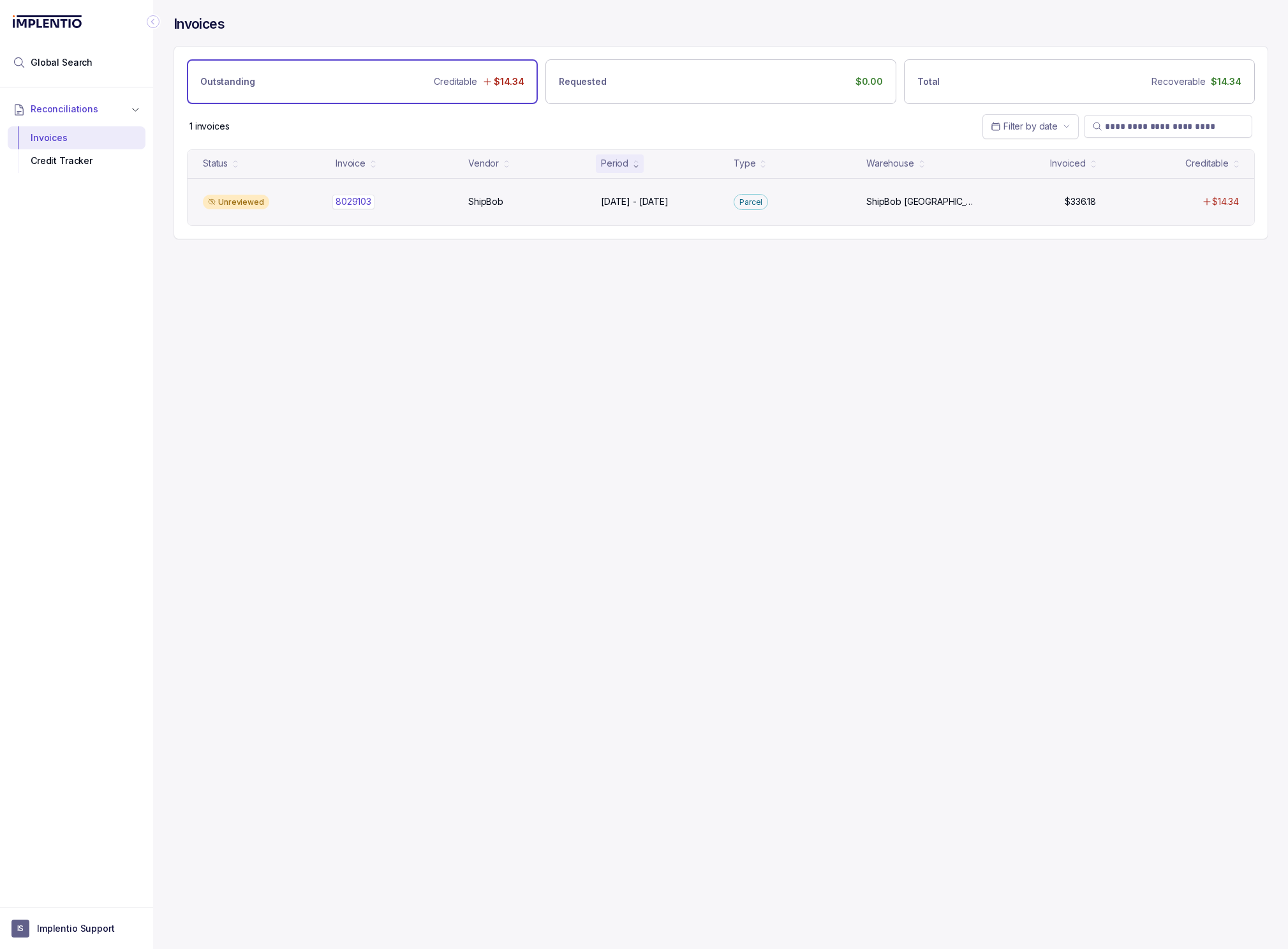
click at [391, 198] on div "8029103 8029103" at bounding box center [394, 202] width 117 height 13
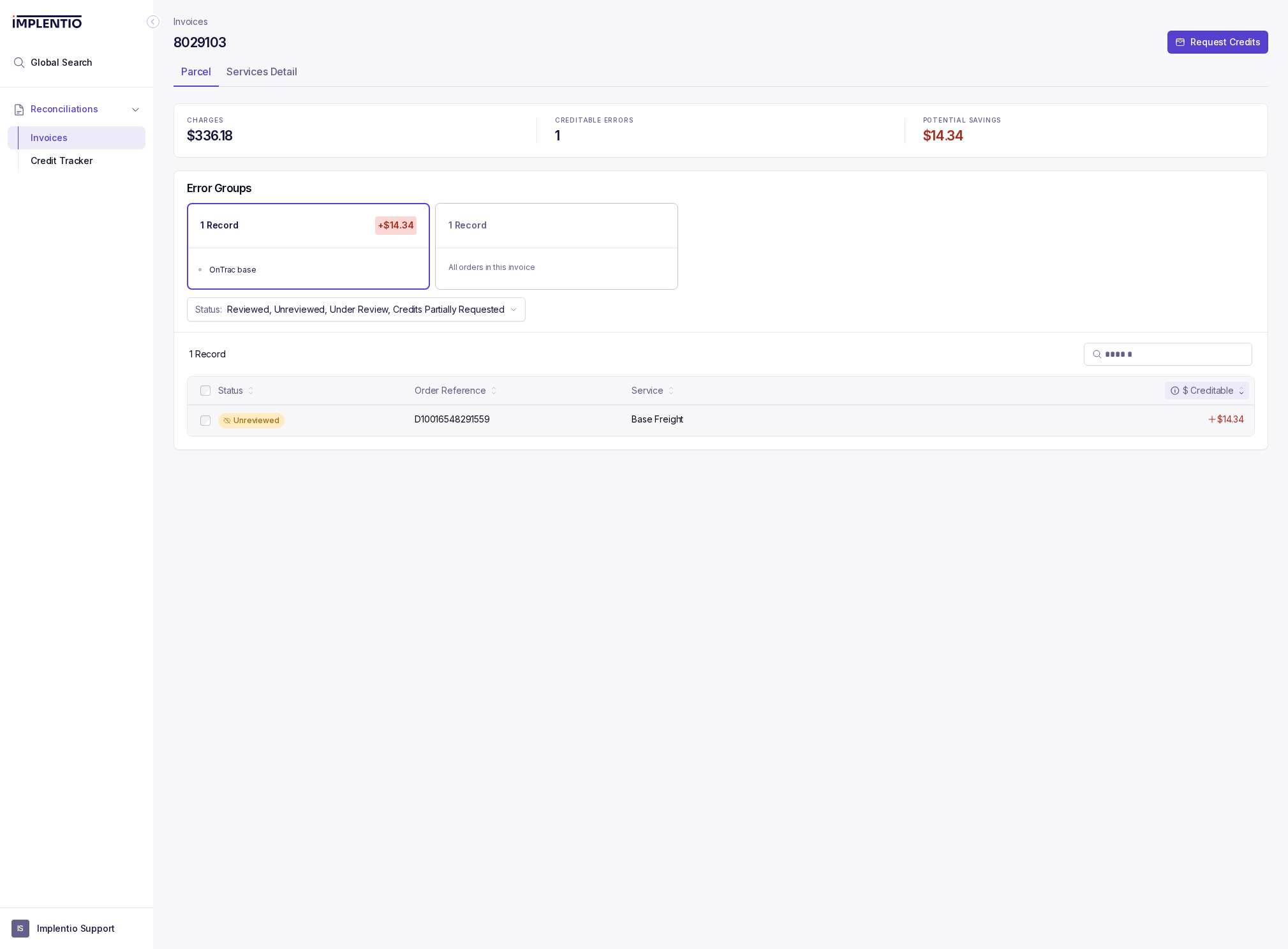
click at [560, 430] on div "Unreviewed D10016548291559 D10016548291559 Base Freight $14.34" at bounding box center [721, 420] width 1066 height 31
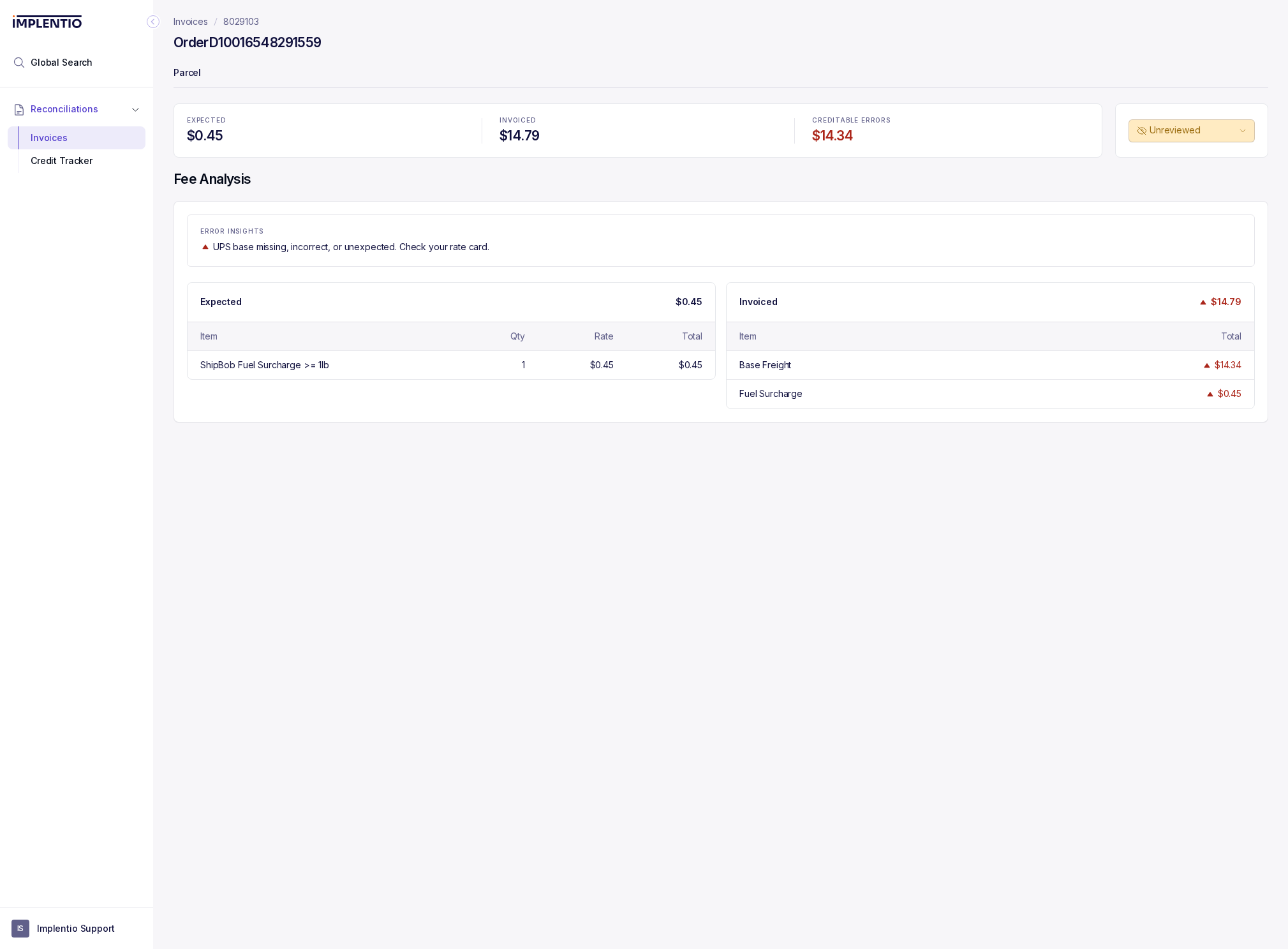
drag, startPoint x: 539, startPoint y: 192, endPoint x: 236, endPoint y: 89, distance: 320.0
click at [538, 192] on div "EXPECTED $0.45 INVOICED $14.79 CREDITABLE ERRORS $14.34 Unreviewed Fee Analysis…" at bounding box center [721, 263] width 1095 height 319
click at [231, 74] on p "Parcel" at bounding box center [721, 74] width 1095 height 25
click at [189, 59] on header "Invoices 8029103 Order D10016548291559 Parcel" at bounding box center [721, 51] width 1095 height 104
click at [195, 76] on p "Parcel" at bounding box center [721, 74] width 1095 height 25
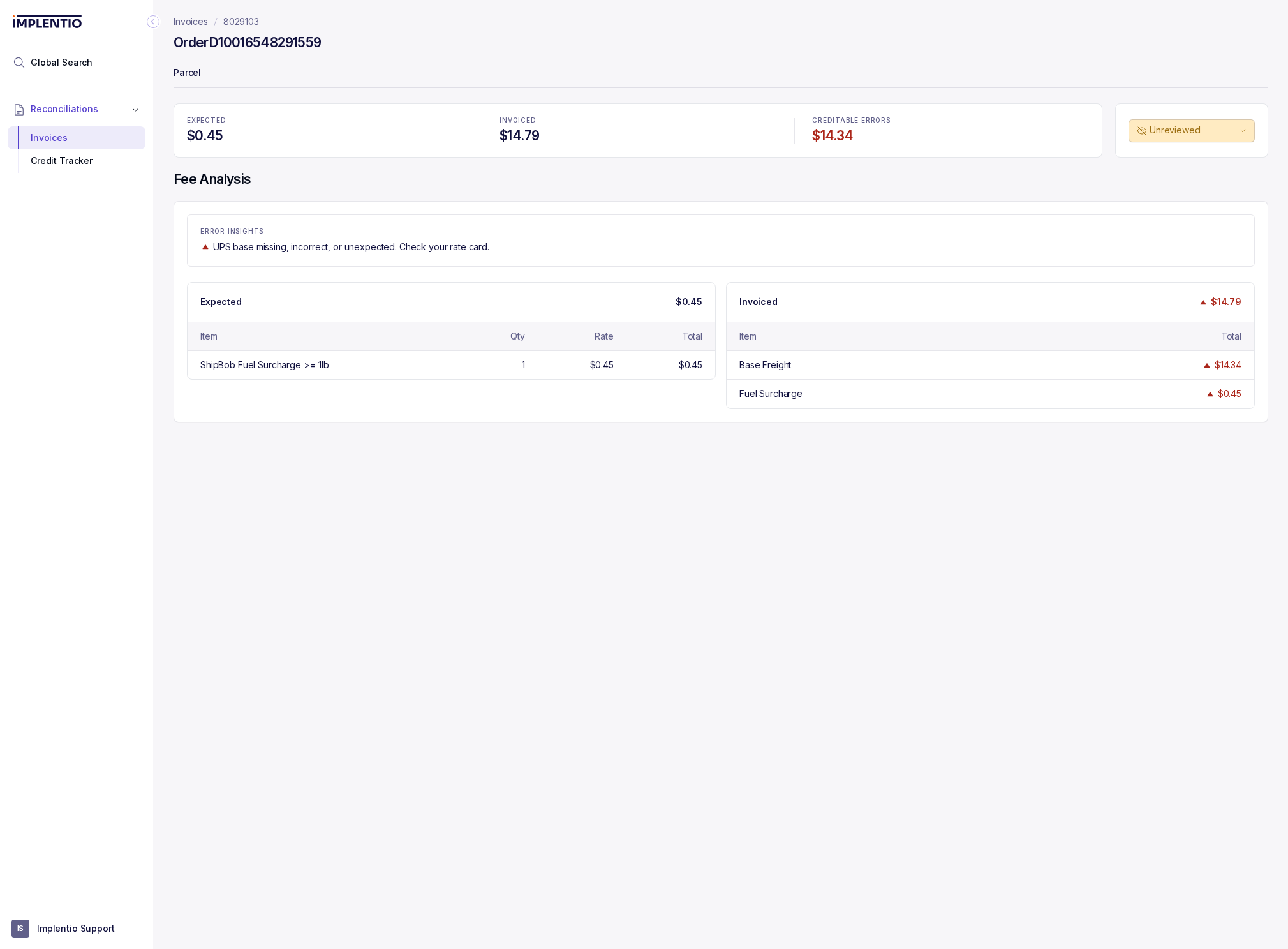
click at [321, 70] on p "Parcel" at bounding box center [721, 74] width 1095 height 25
click at [189, 24] on p "Invoices" at bounding box center [190, 22] width 35 height 13
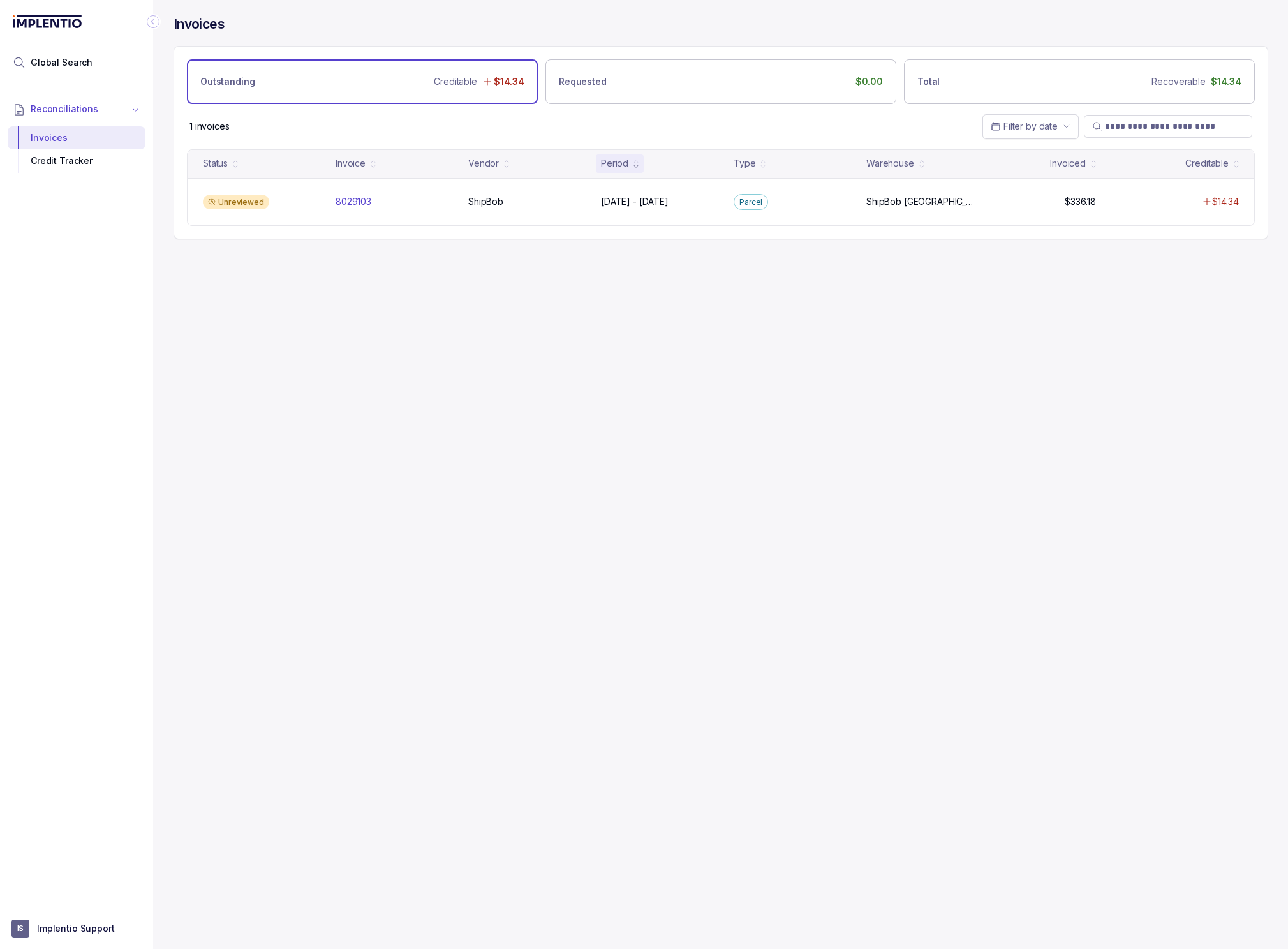
click at [63, 122] on li "Reconciliations" at bounding box center [69, 109] width 123 height 28
click at [69, 107] on span "Reconciliations" at bounding box center [64, 110] width 68 height 13
click at [70, 136] on div "Invoices" at bounding box center [76, 138] width 117 height 23
click at [1011, 95] on div "Total Recoverable $14.34" at bounding box center [1080, 81] width 351 height 45
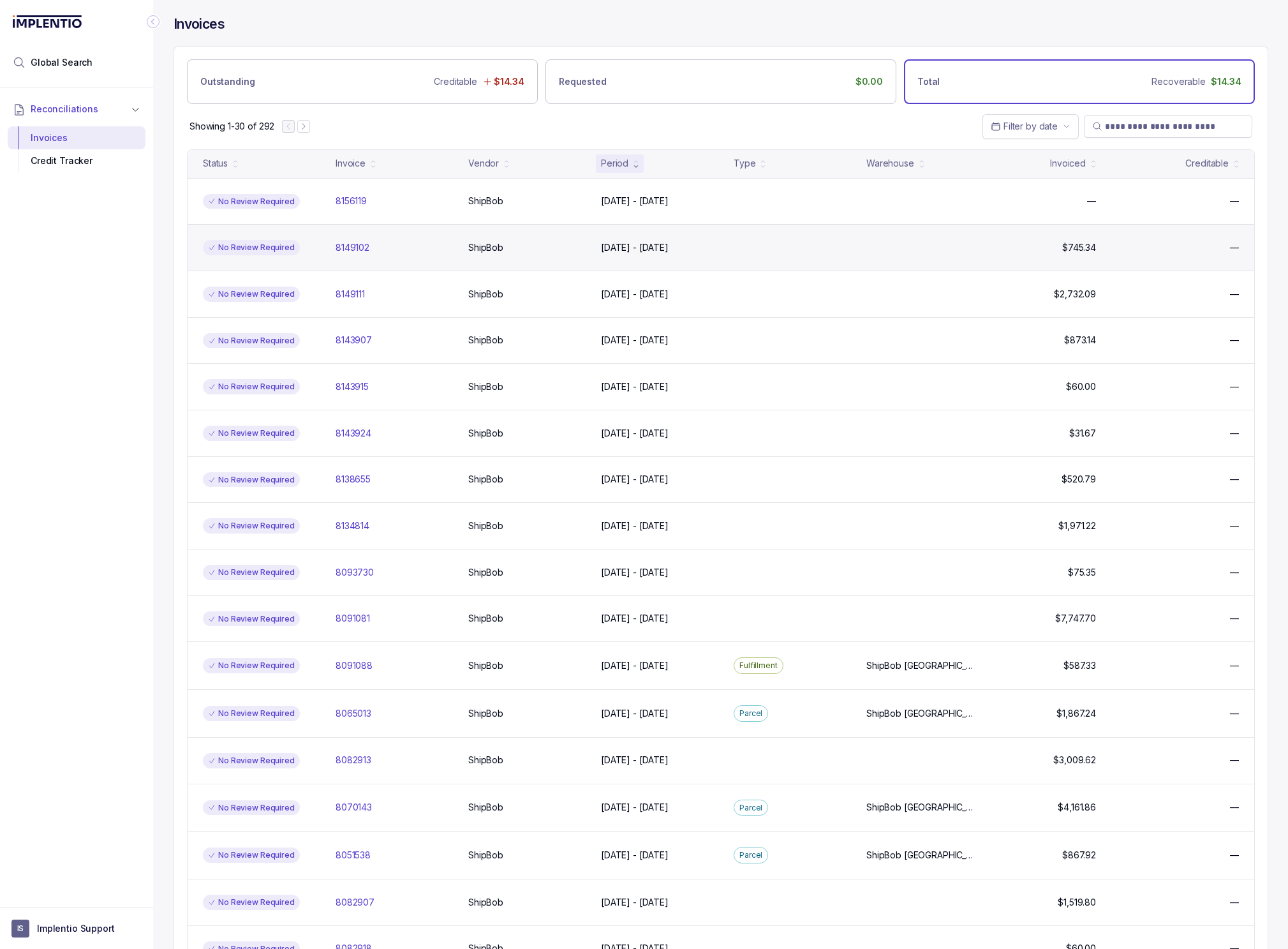
click at [658, 239] on div "No Review Required 8149102 8149102 ShipBob ShipBob Aug 16 - Aug 16, 2025 Aug 16…" at bounding box center [721, 247] width 1066 height 46
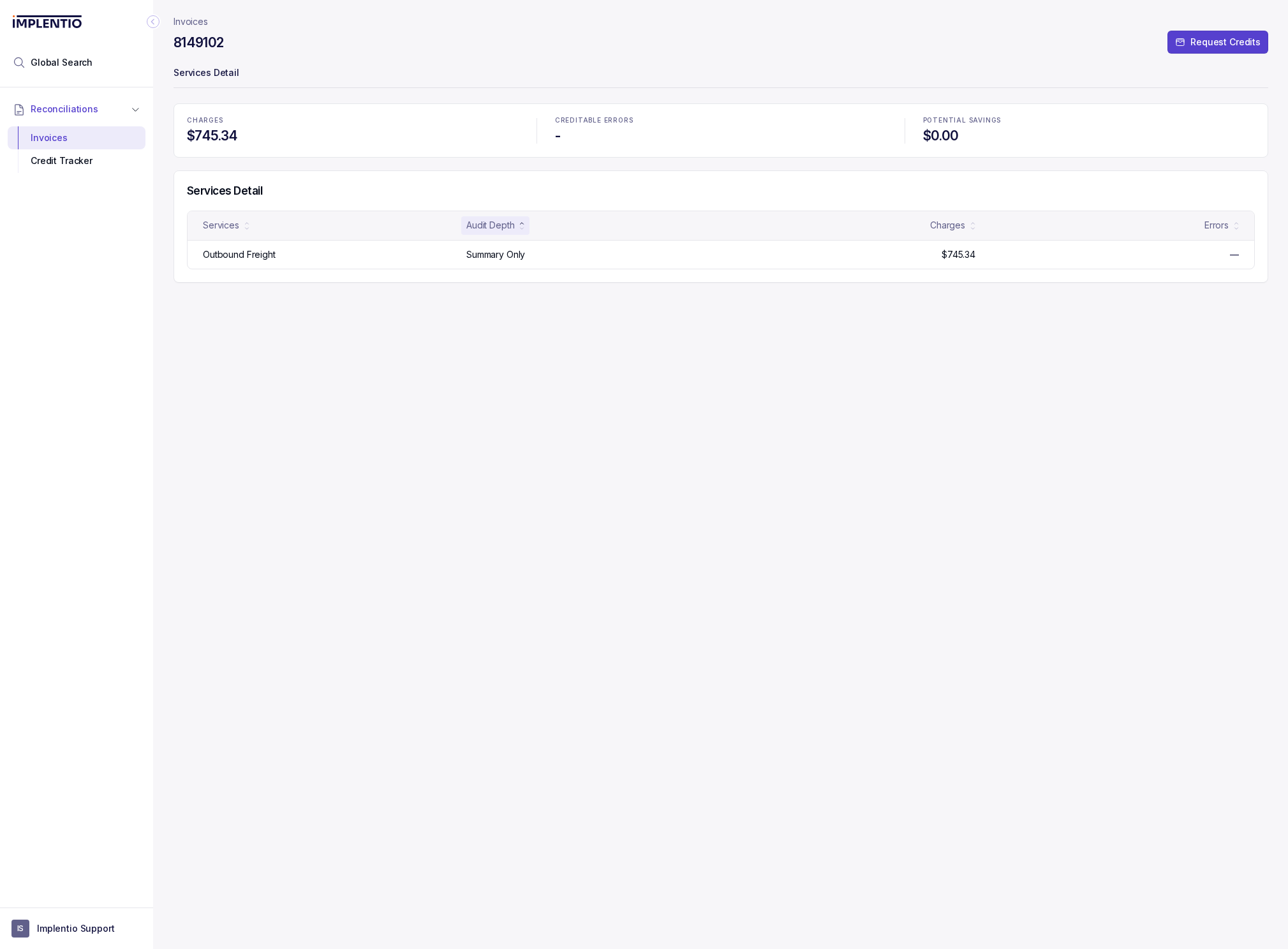
click at [805, 433] on div "Invoices 8149102 Request Credits Services Detail CHARGES $745.34 CREDITABLE ERR…" at bounding box center [721, 474] width 1095 height 949
click at [573, 371] on div "Invoices 8149102 Request Credits Services Detail CHARGES $745.34 CREDITABLE ERR…" at bounding box center [721, 474] width 1095 height 949
click at [593, 424] on div "Invoices 8149102 Request Credits Services Detail CHARGES $745.34 CREDITABLE ERR…" at bounding box center [721, 474] width 1095 height 949
drag, startPoint x: 584, startPoint y: 431, endPoint x: 3, endPoint y: 454, distance: 581.5
click at [554, 435] on div "Invoices 8149102 Request Credits Services Detail CHARGES $745.34 CREDITABLE ERR…" at bounding box center [721, 474] width 1095 height 949
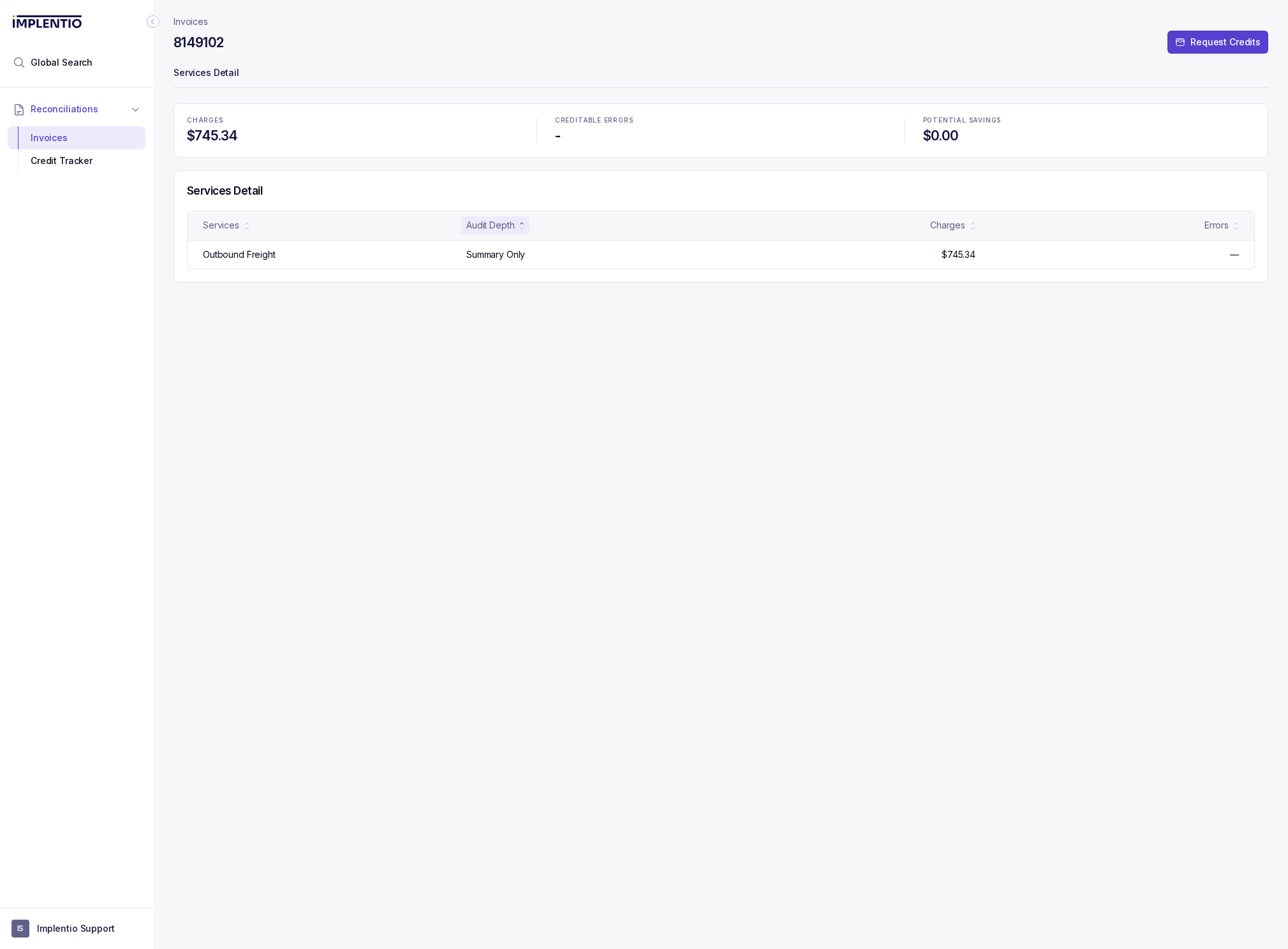
click at [214, 85] on p "Services Detail" at bounding box center [721, 74] width 1095 height 25
click at [218, 76] on p "Services Detail" at bounding box center [721, 74] width 1095 height 25
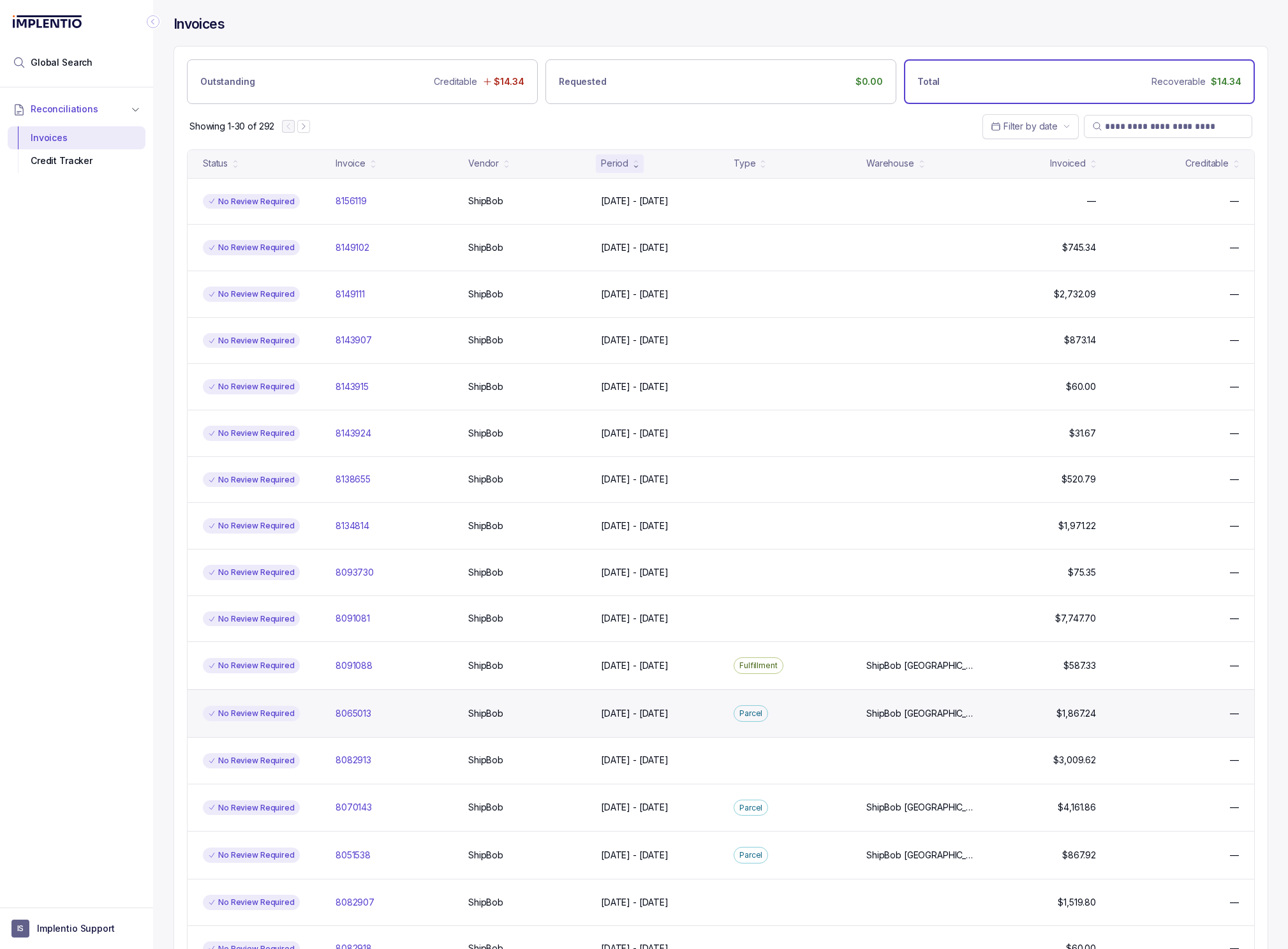
click at [565, 704] on div "No Review Required 8065013 8065013 ShipBob ShipBob Jul 30 - Aug 1, 2025 Jul 30 …" at bounding box center [721, 713] width 1066 height 48
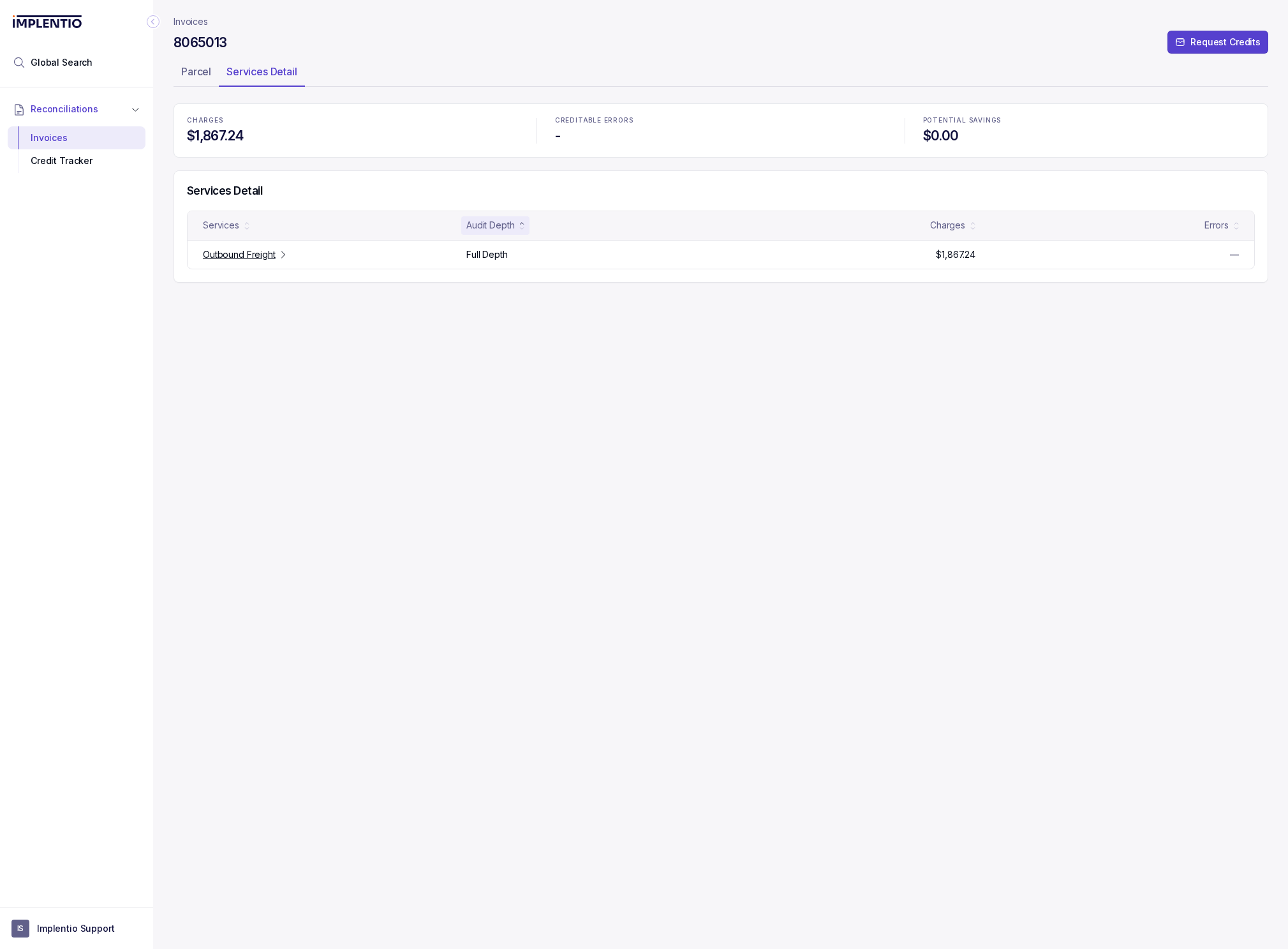
drag, startPoint x: 448, startPoint y: 511, endPoint x: 310, endPoint y: 280, distance: 269.1
click at [448, 511] on div "Invoices 8065013 Request Credits Parcel Services Detail CHARGES $1,867.24 CREDI…" at bounding box center [721, 474] width 1095 height 949
click at [766, 499] on div "Invoices 8065013 Request Credits Parcel Services Detail CHARGES $1,867.24 CREDI…" at bounding box center [721, 474] width 1095 height 949
click at [433, 609] on div "Invoices 8065013 Request Credits Parcel Services Detail CHARGES $1,867.24 CREDI…" at bounding box center [721, 474] width 1095 height 949
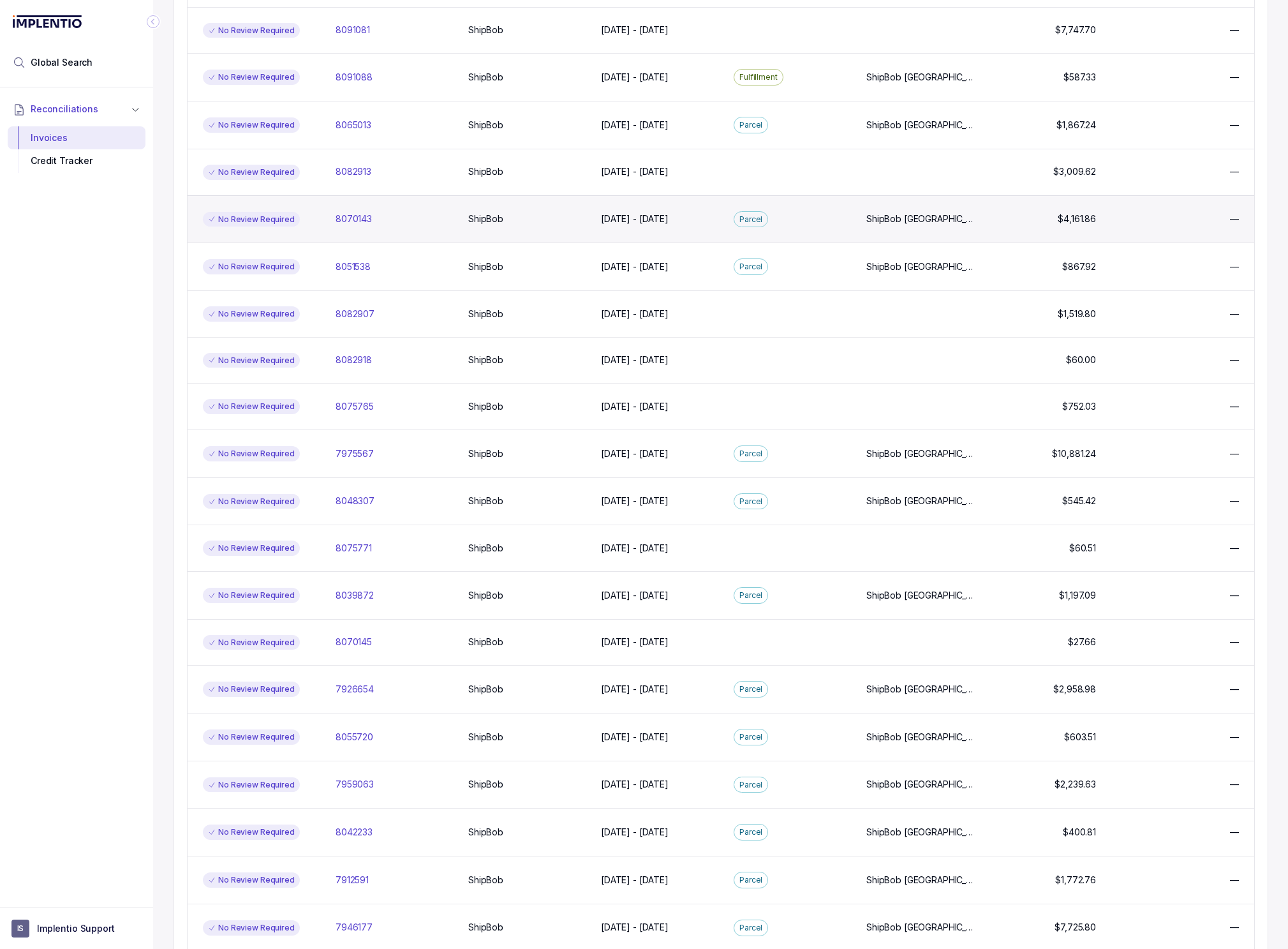
scroll to position [456, 0]
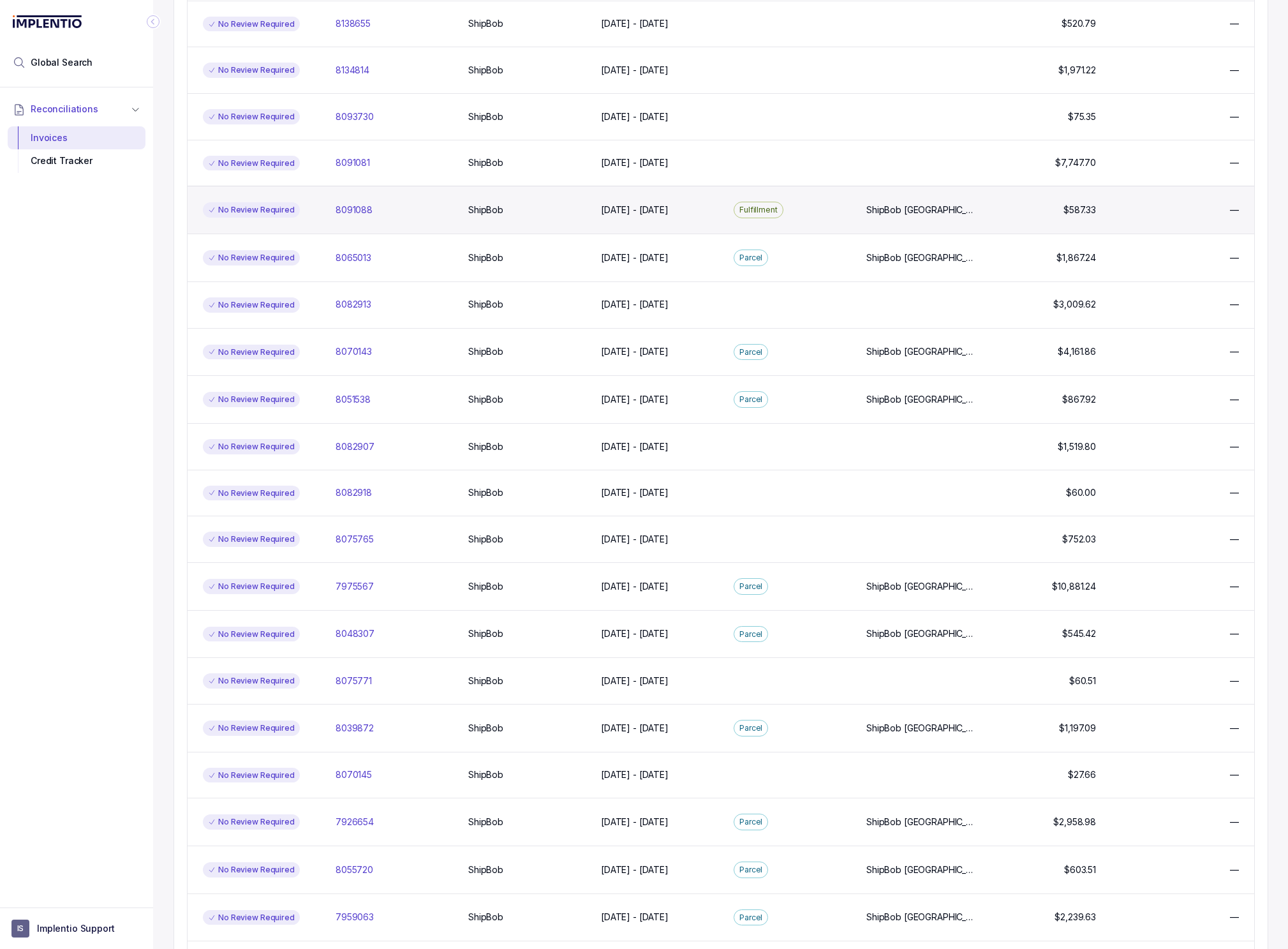
click at [812, 203] on div "Fulfillment" at bounding box center [792, 209] width 128 height 16
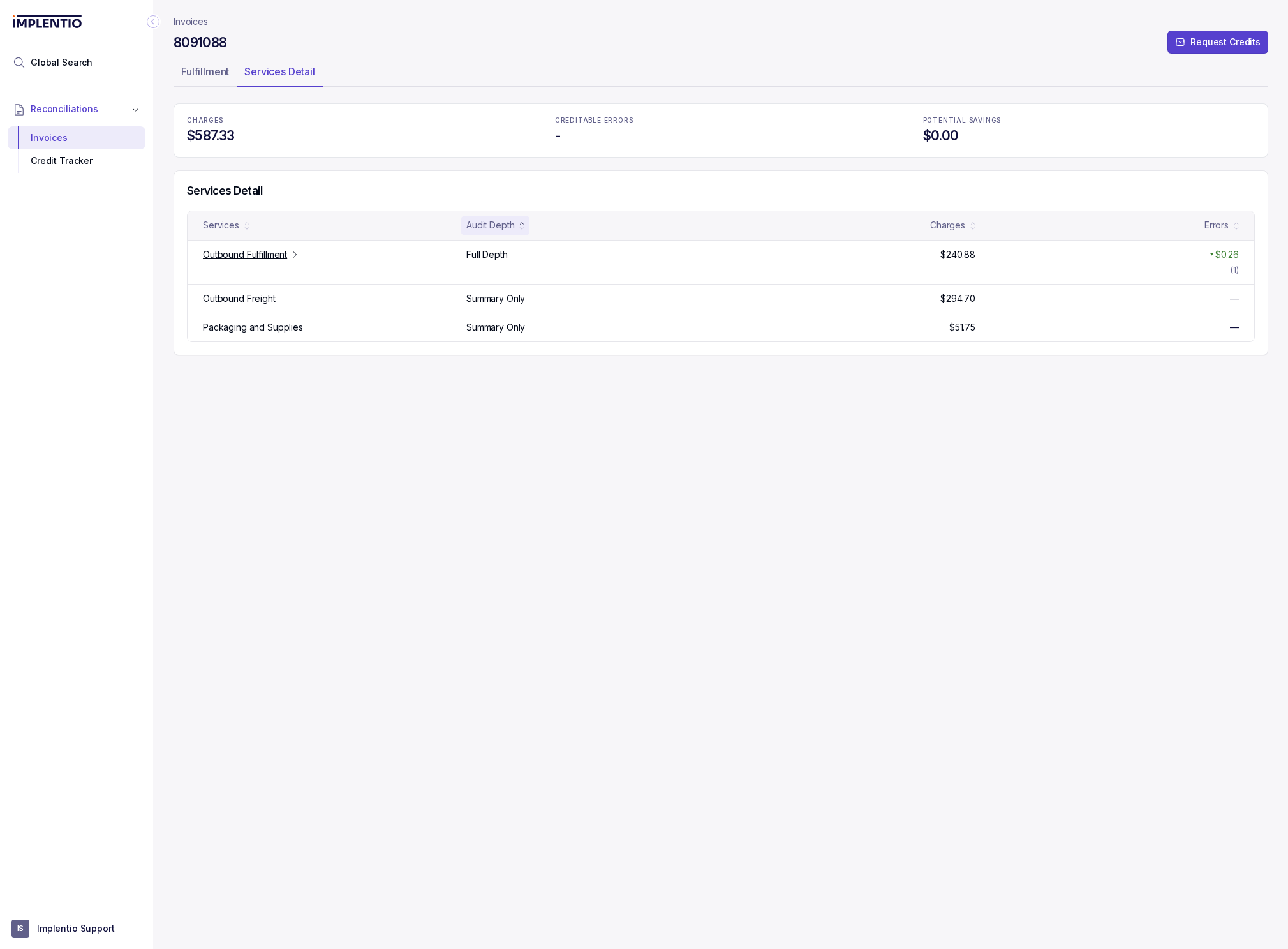
drag, startPoint x: 407, startPoint y: 628, endPoint x: 410, endPoint y: 422, distance: 206.0
click at [408, 628] on div "Invoices 8091088 Request Credits Fulfillment Services Detail CHARGES $587.33 CR…" at bounding box center [721, 474] width 1095 height 949
